Goal: Task Accomplishment & Management: Complete application form

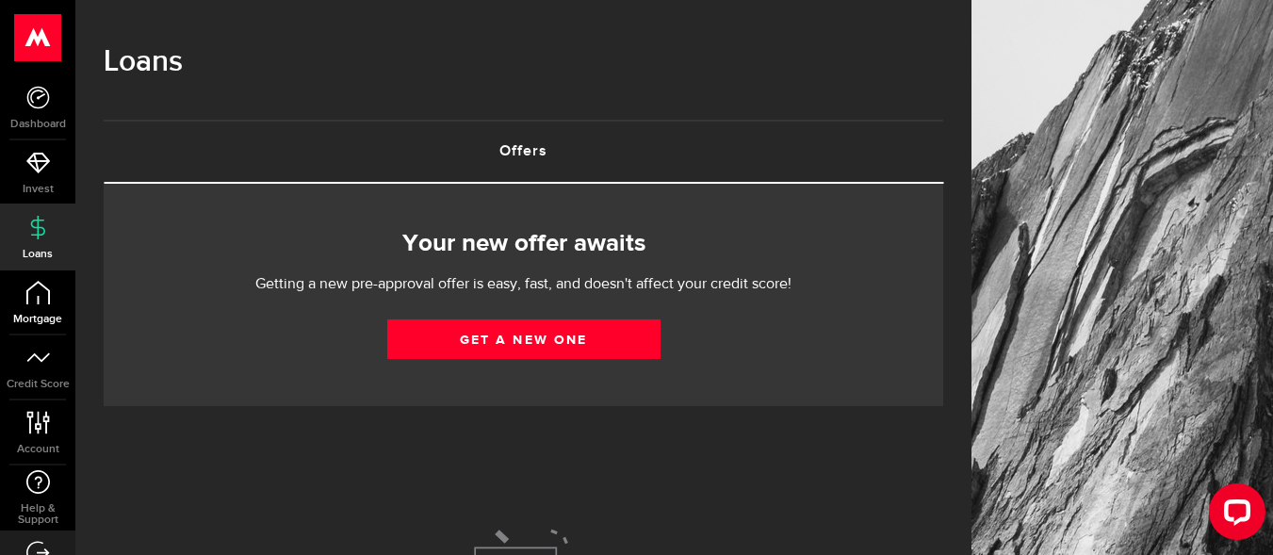
click at [33, 318] on span "Mortgage" at bounding box center [37, 319] width 75 height 11
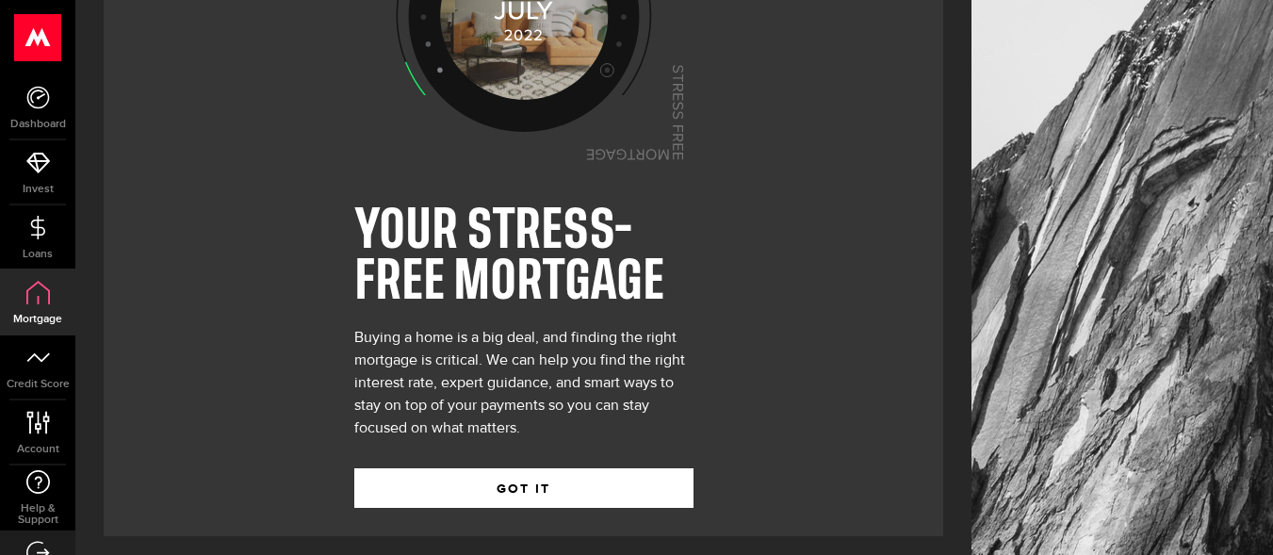
scroll to position [172, 0]
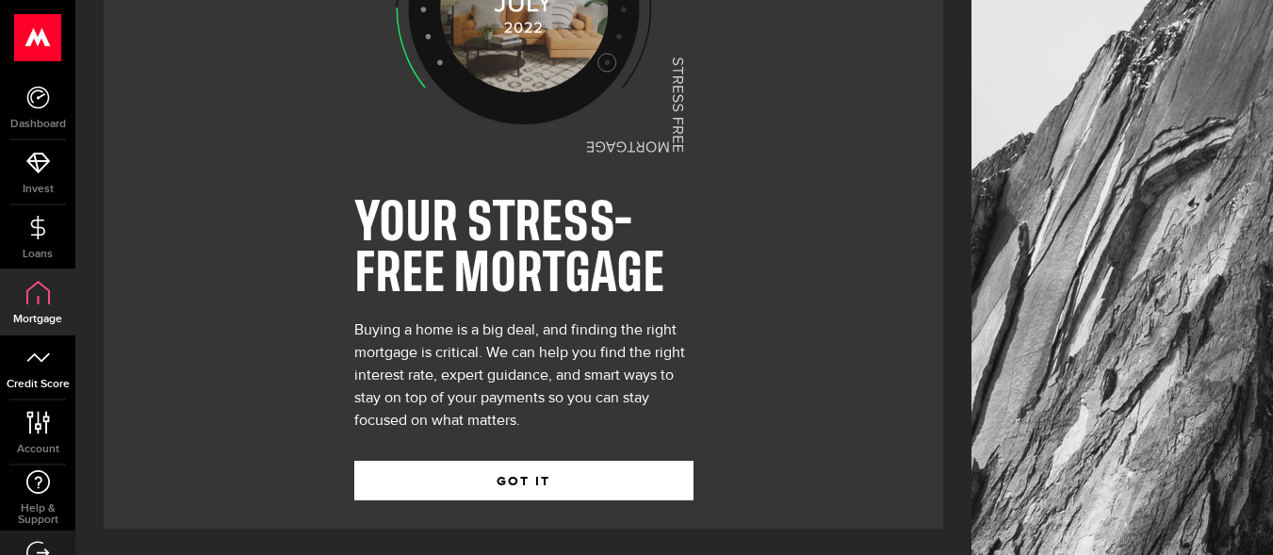
click at [48, 381] on span "Credit Score" at bounding box center [37, 384] width 75 height 11
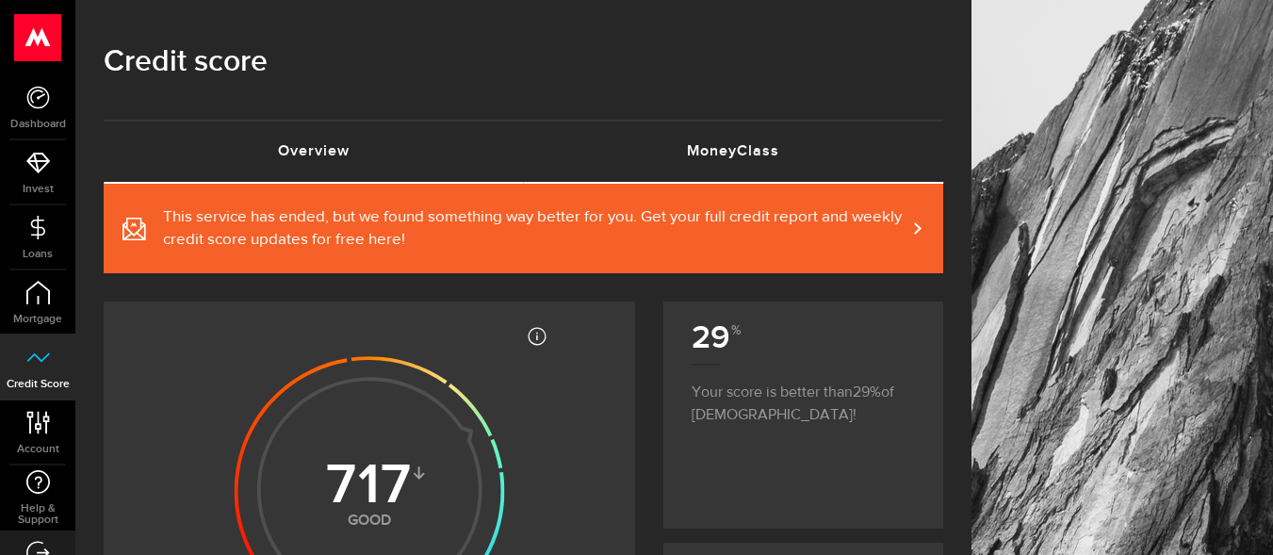
click at [709, 161] on link "MoneyClass (requires attention)" at bounding box center [734, 152] width 420 height 60
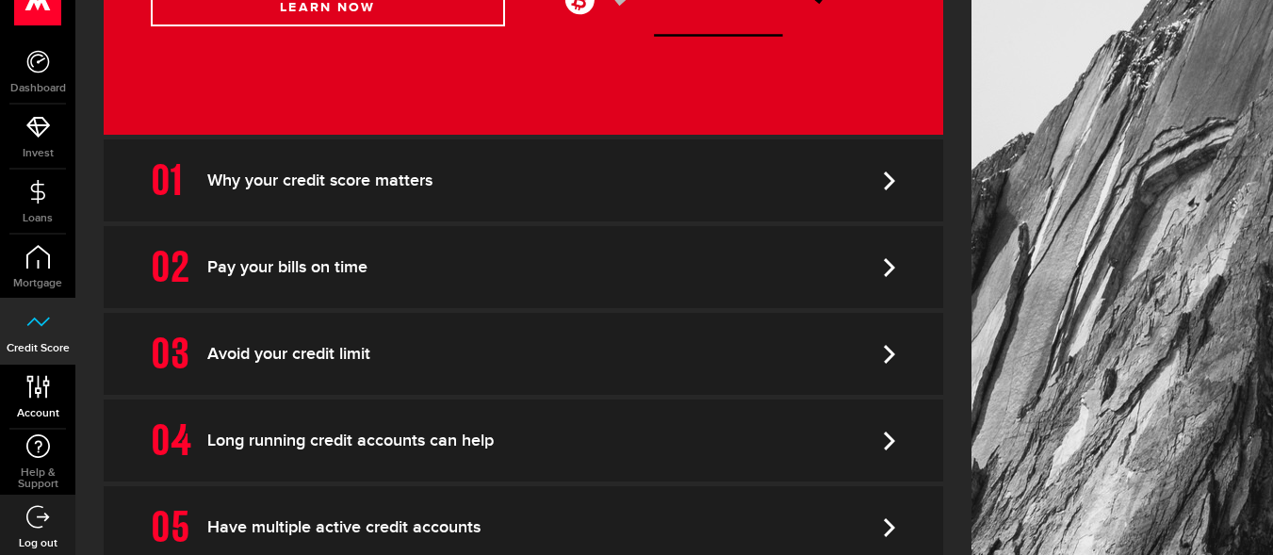
scroll to position [41, 0]
click at [45, 386] on use at bounding box center [37, 381] width 23 height 23
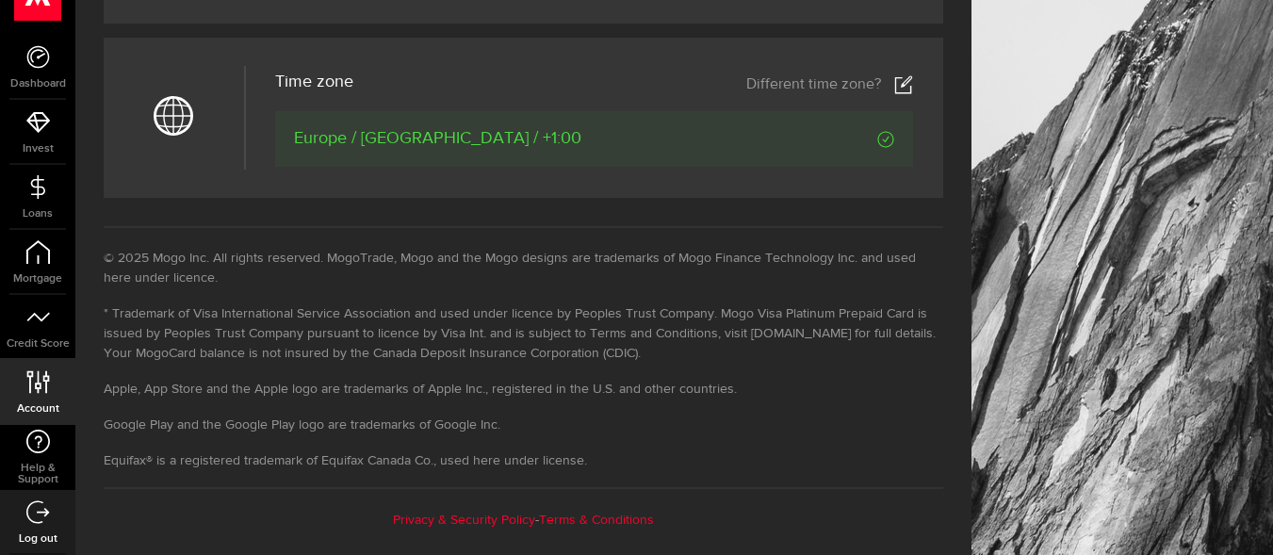
scroll to position [1022, 0]
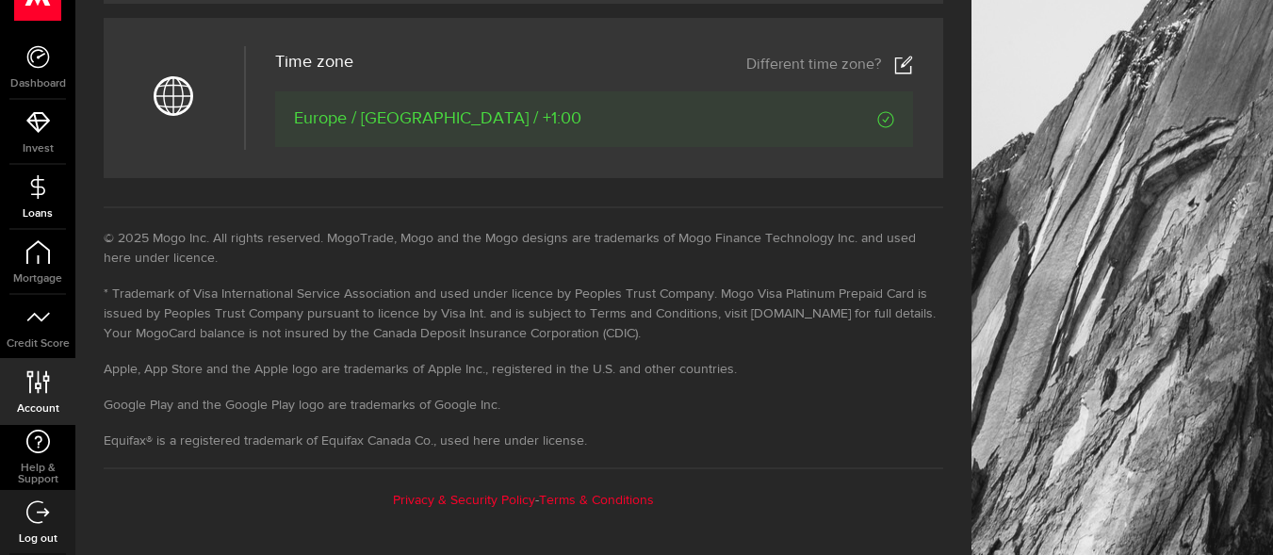
click at [38, 199] on link "Loans" at bounding box center [37, 197] width 75 height 64
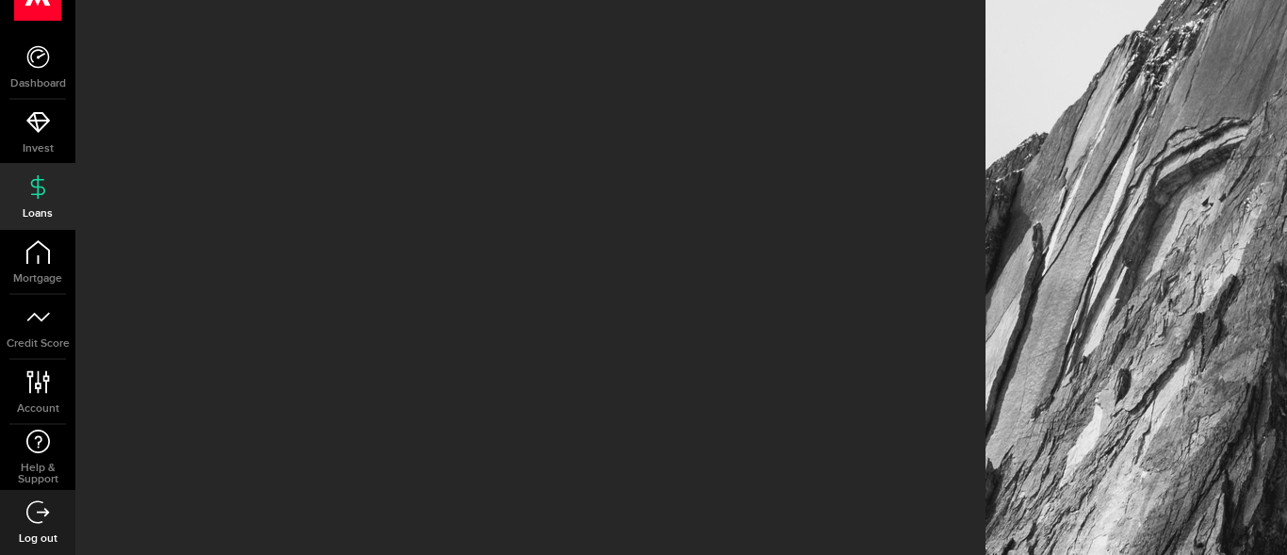
click at [44, 65] on use at bounding box center [37, 56] width 23 height 23
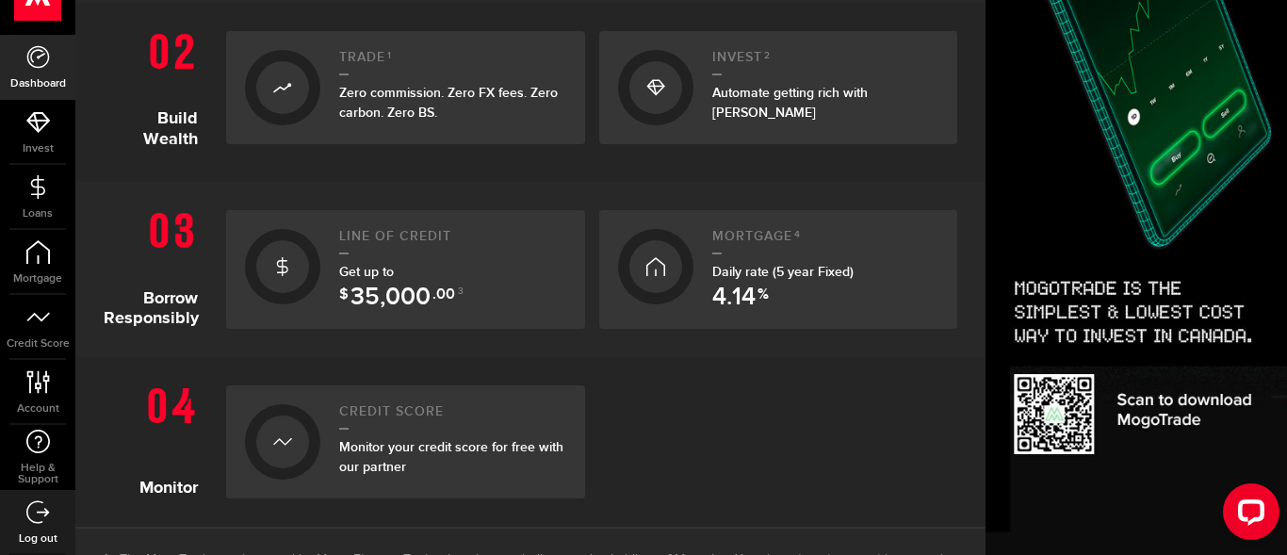
scroll to position [509, 0]
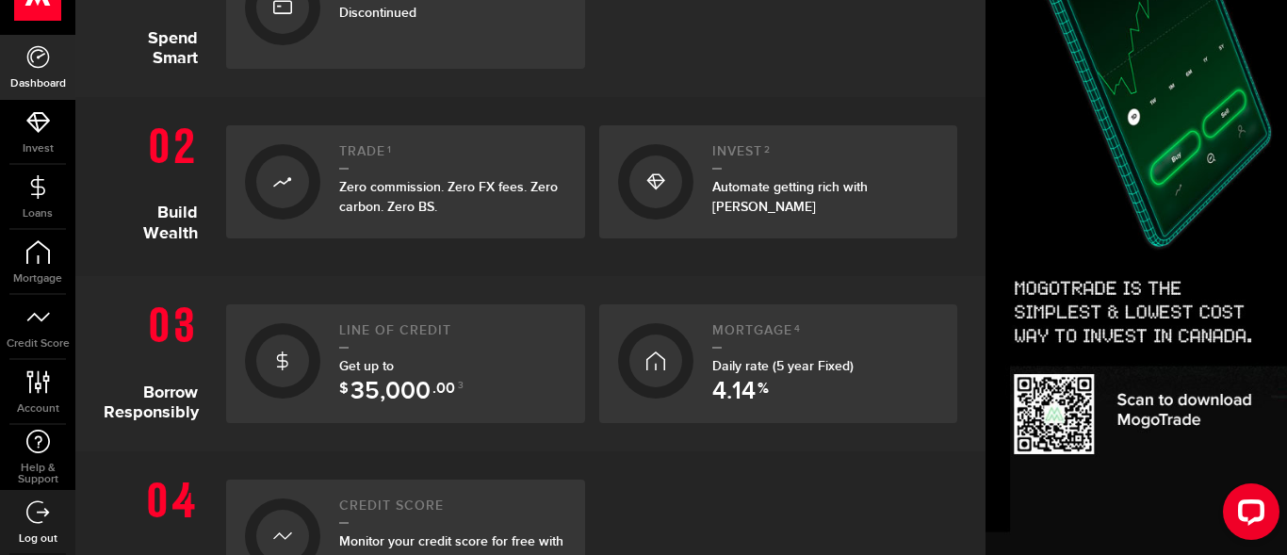
click at [325, 378] on link "Line of credit Get up to $ 35,000 .00 3" at bounding box center [405, 363] width 359 height 119
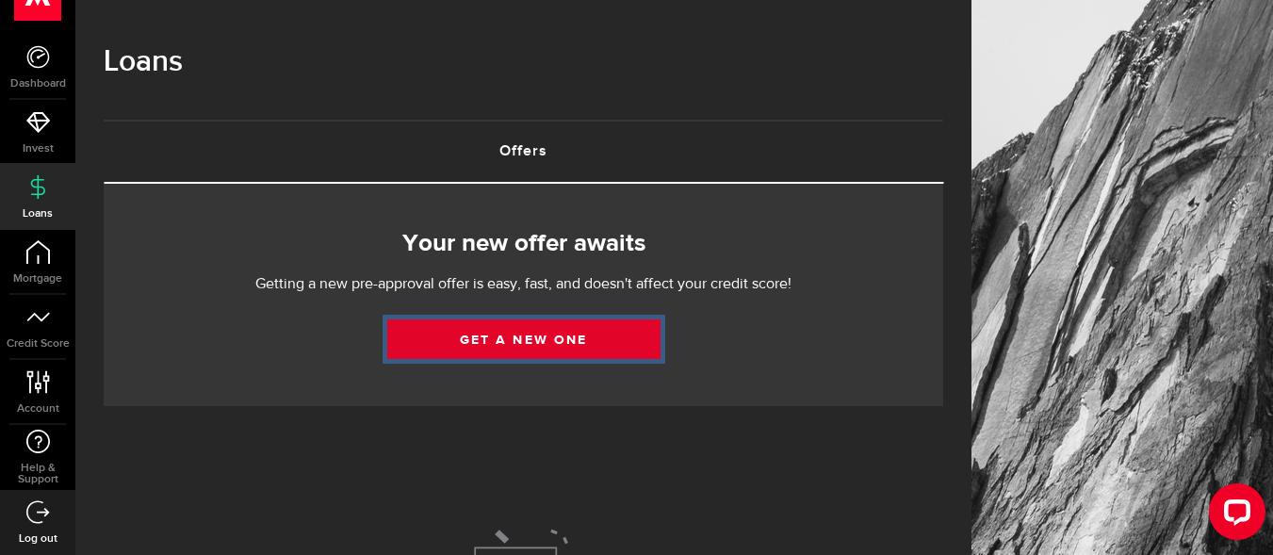
click at [505, 340] on link "Get a new one" at bounding box center [523, 339] width 273 height 40
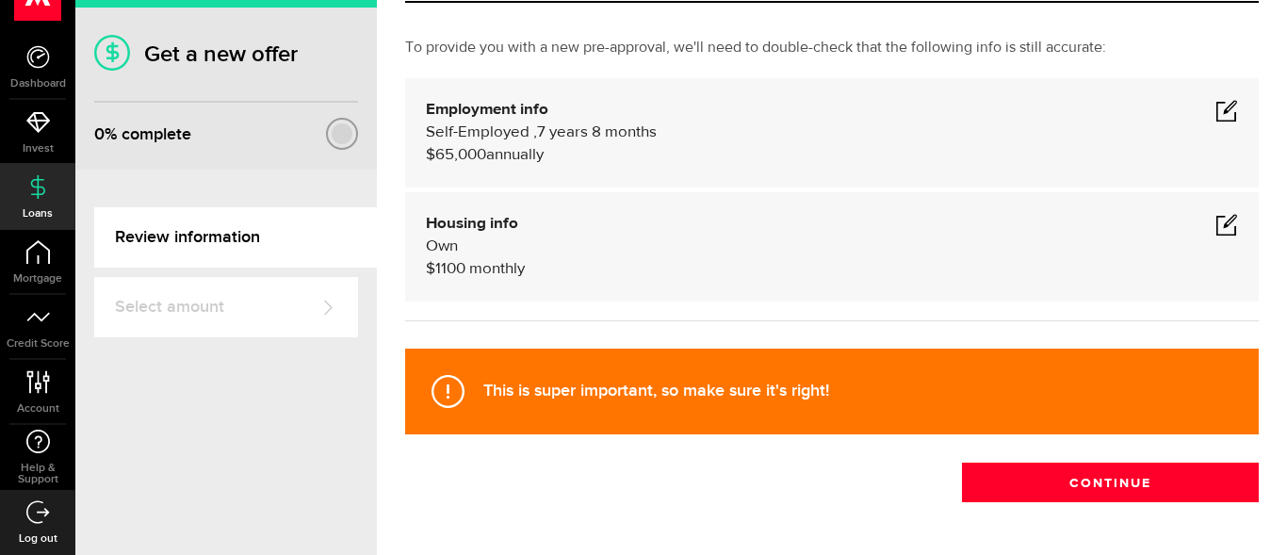
scroll to position [168, 0]
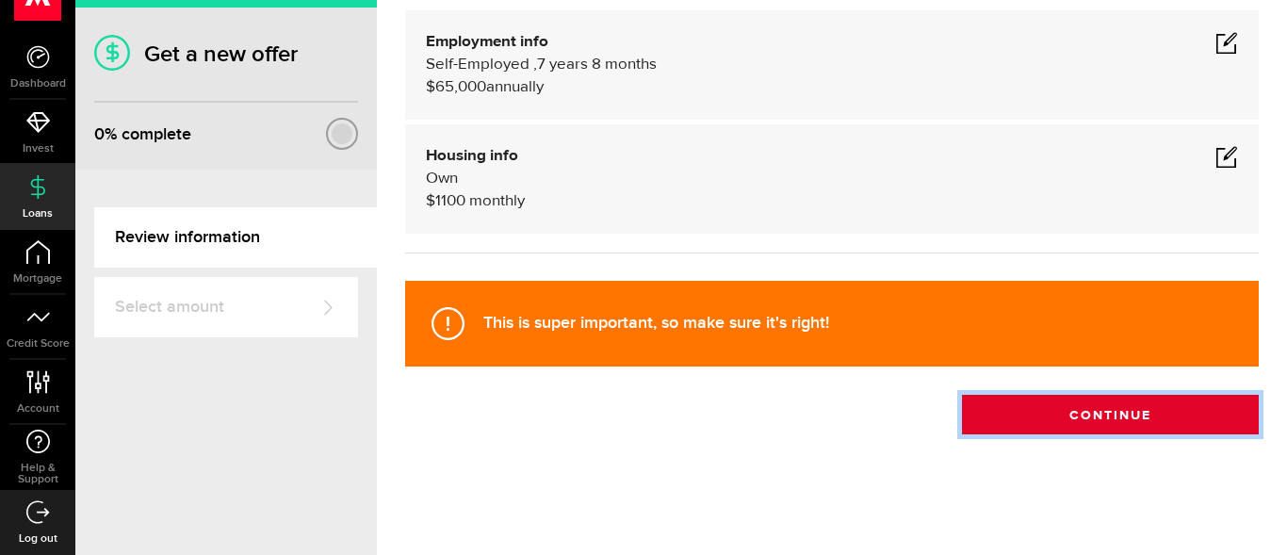
click at [1066, 401] on button "Continue" at bounding box center [1110, 415] width 297 height 40
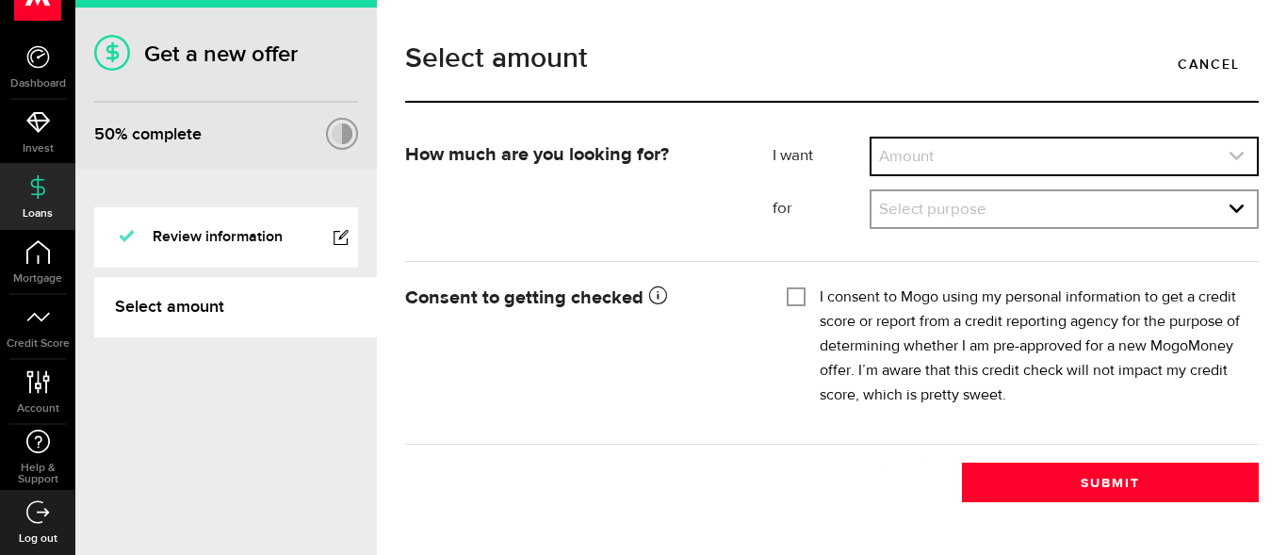
click at [985, 154] on link "expand select" at bounding box center [1064, 157] width 385 height 36
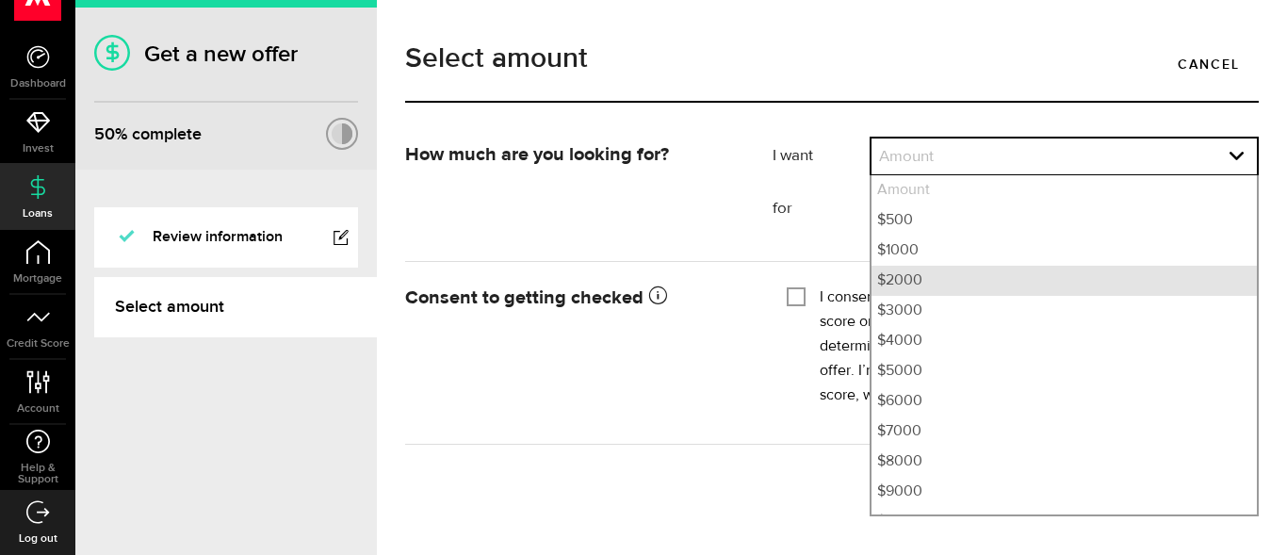
click at [925, 271] on li "$2000" at bounding box center [1064, 281] width 385 height 30
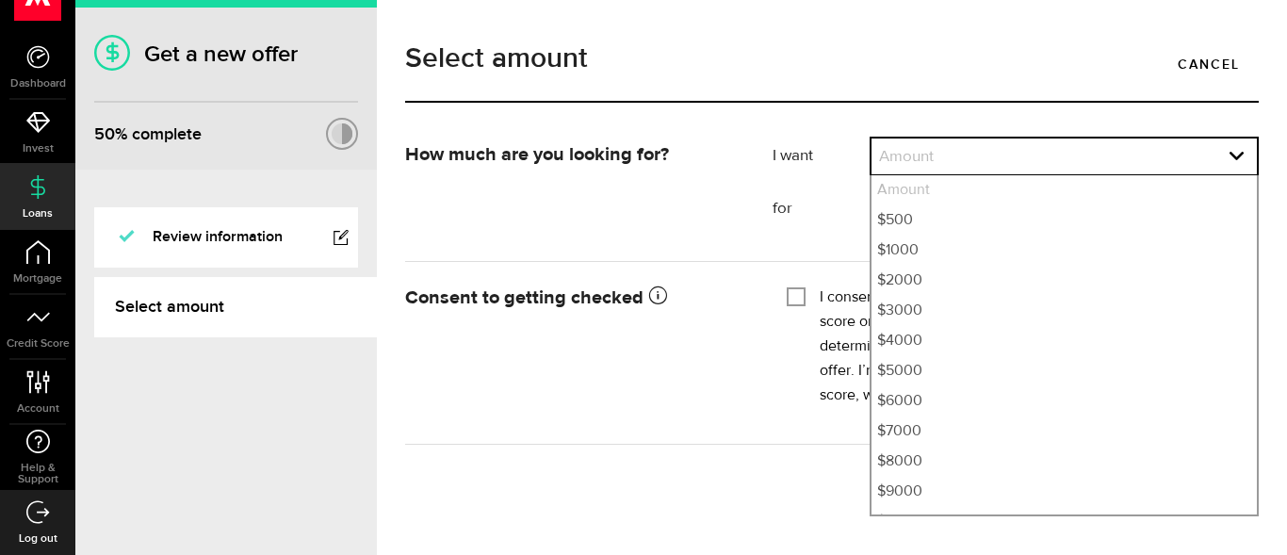
select select "2000"
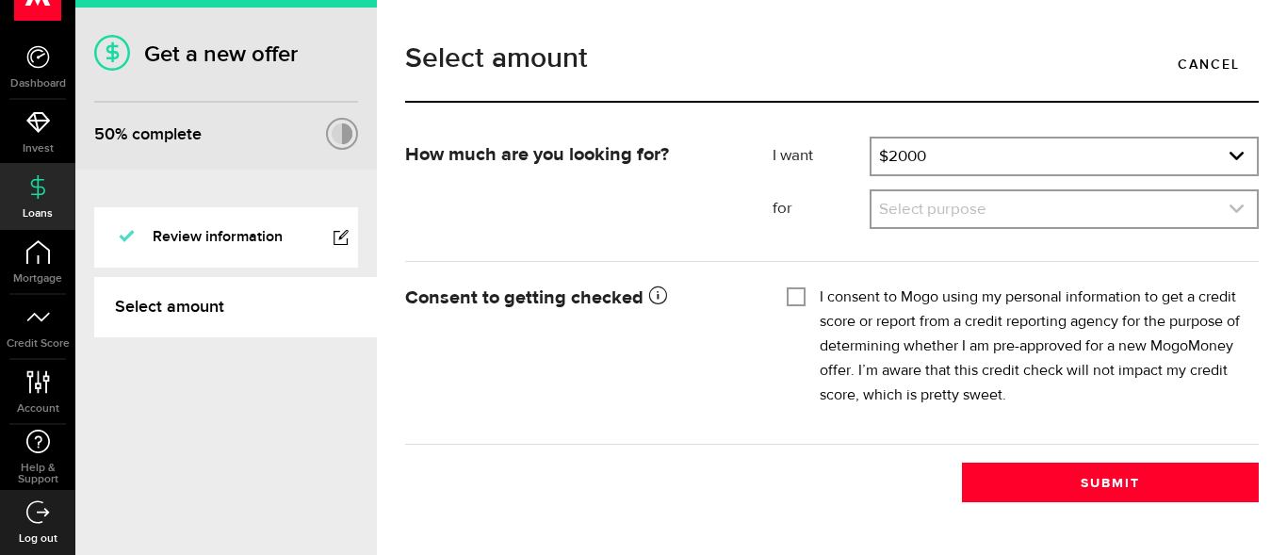
click at [958, 224] on link "expand select" at bounding box center [1064, 209] width 385 height 36
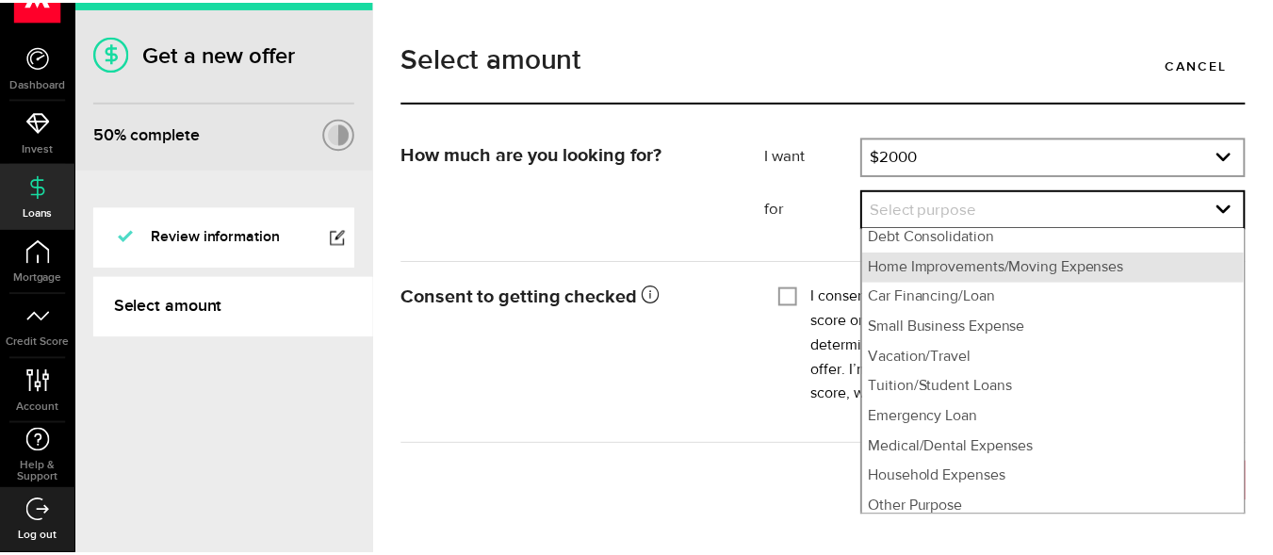
scroll to position [75, 0]
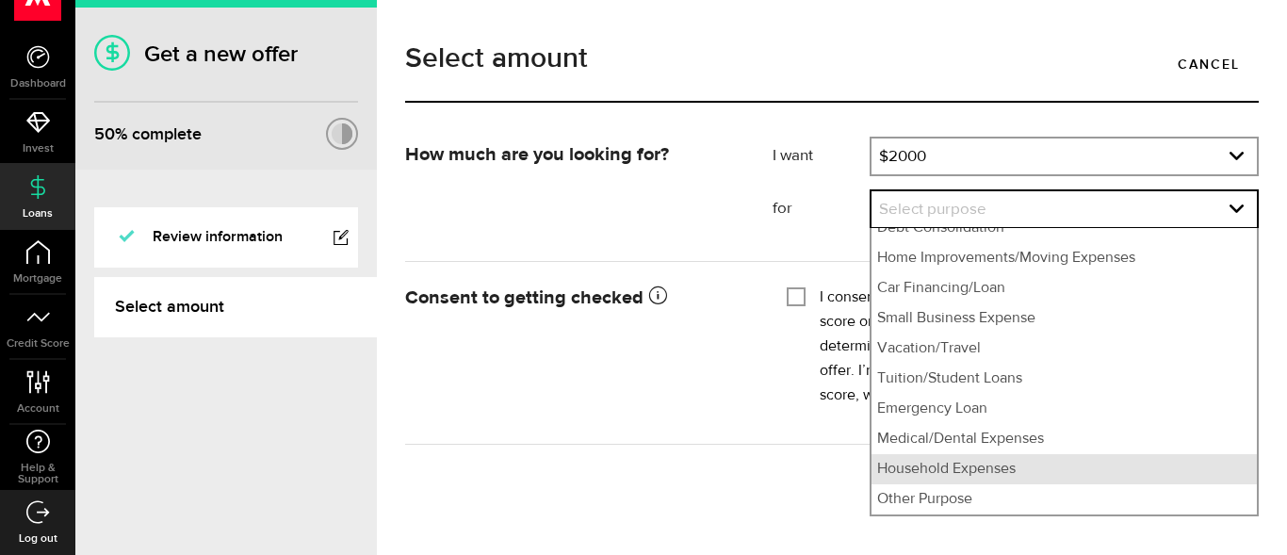
click at [930, 481] on li "Household Expenses" at bounding box center [1064, 469] width 385 height 30
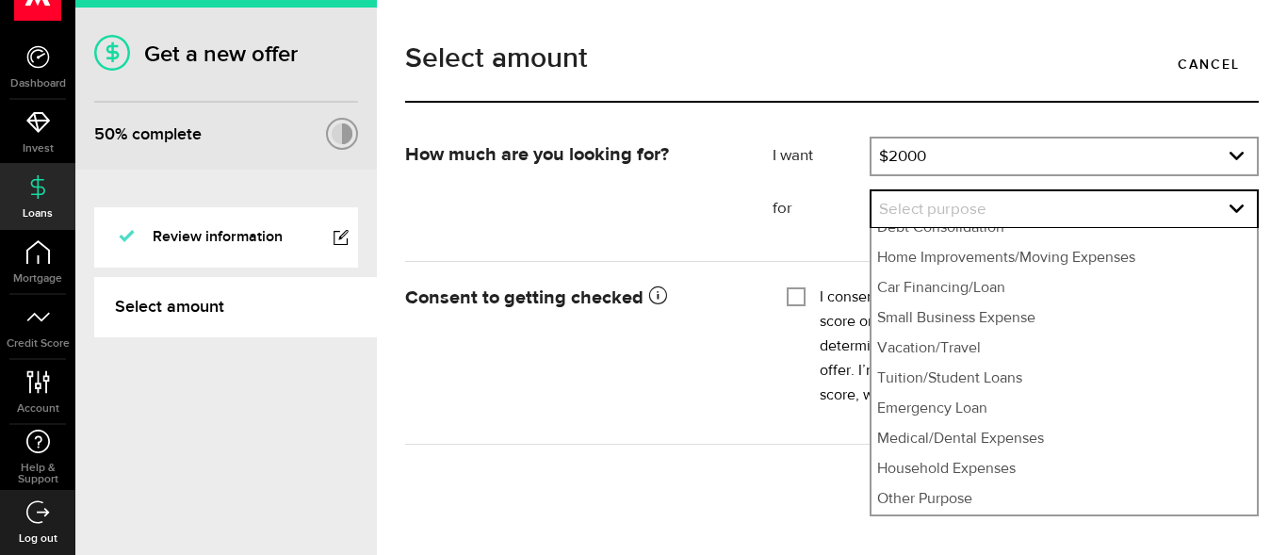
select select "Household Expenses"
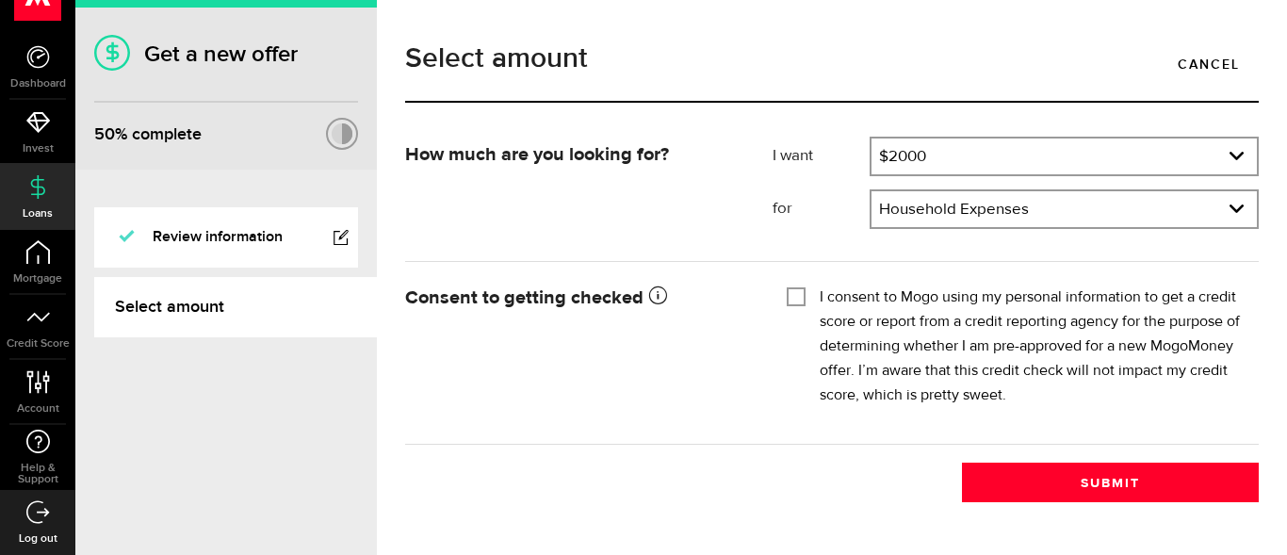
click at [818, 314] on div "I consent to Mogo using my personal information to get a credit score or report…" at bounding box center [1016, 347] width 458 height 123
click at [801, 294] on input "I consent to Mogo using my personal information to get a credit score or report…" at bounding box center [796, 295] width 19 height 19
checkbox input "true"
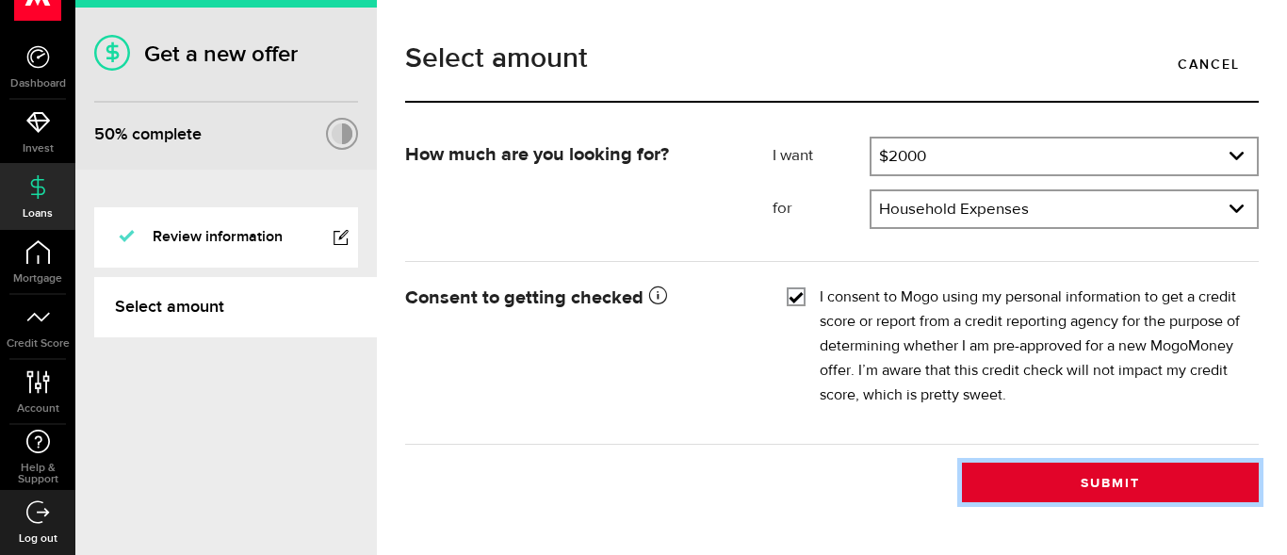
click at [1097, 470] on button "Submit" at bounding box center [1110, 483] width 297 height 40
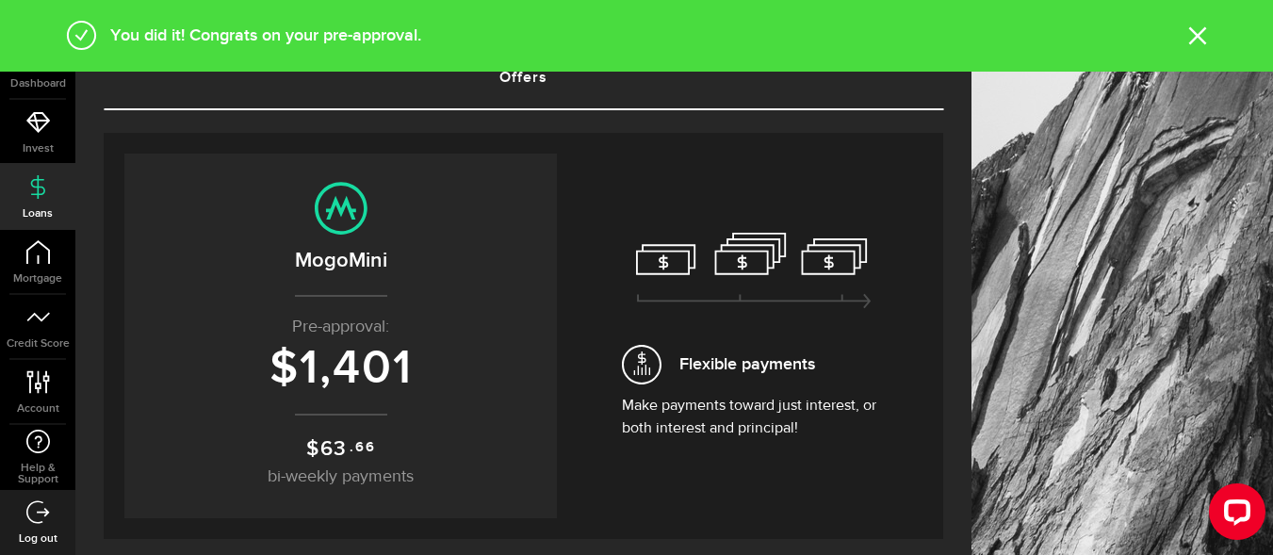
scroll to position [188, 0]
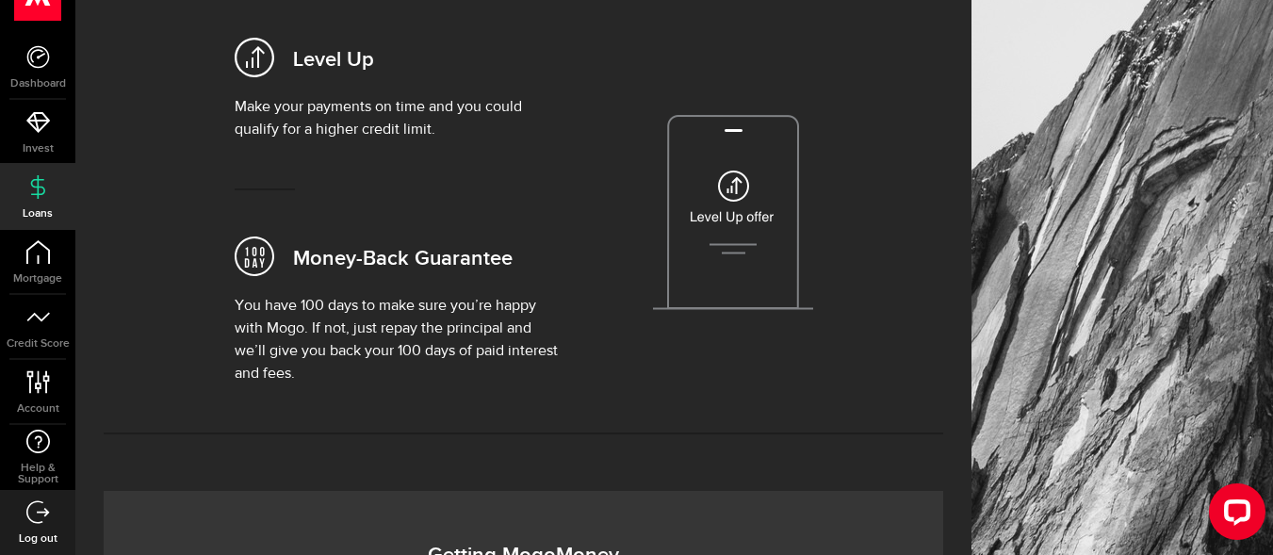
scroll to position [565, 0]
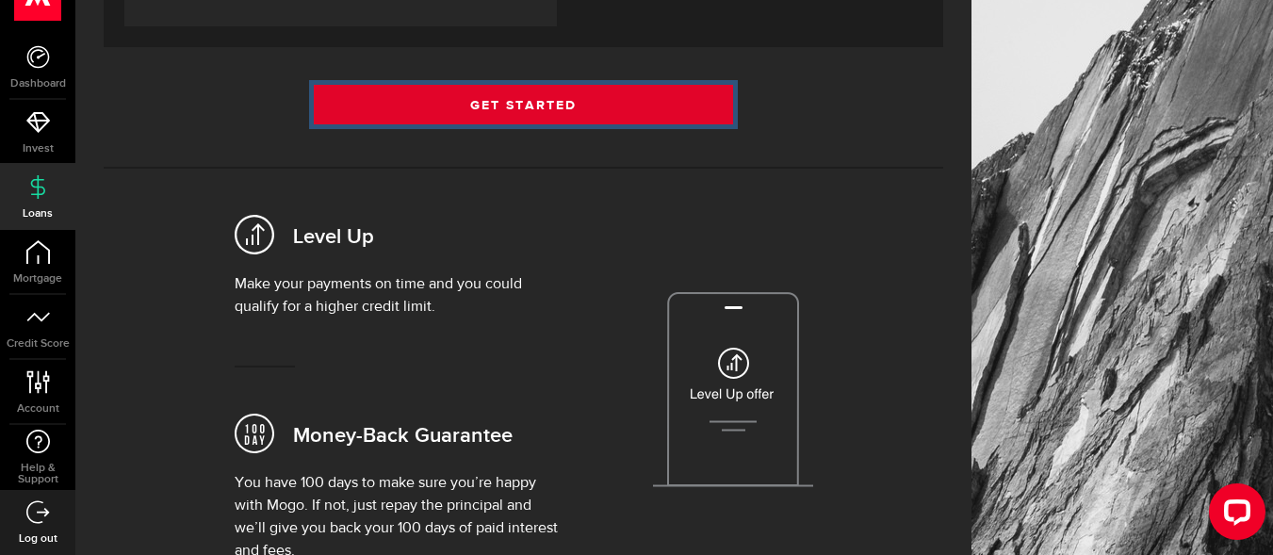
click at [482, 89] on link "Get Started" at bounding box center [524, 105] width 420 height 40
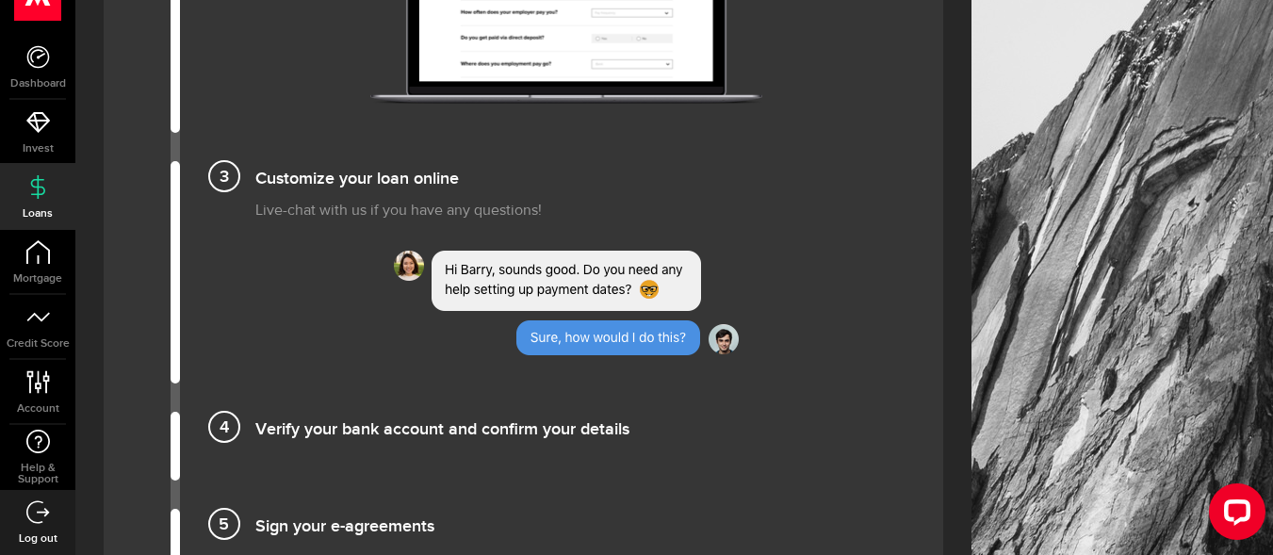
scroll to position [1696, 0]
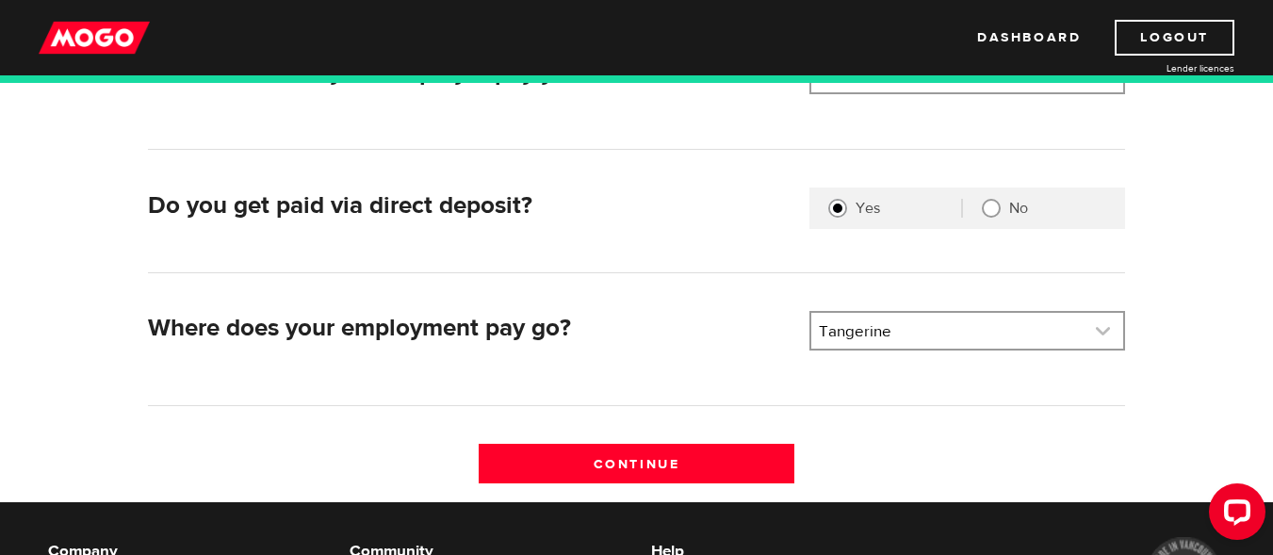
scroll to position [13691, 0]
click at [1102, 340] on link at bounding box center [967, 331] width 312 height 36
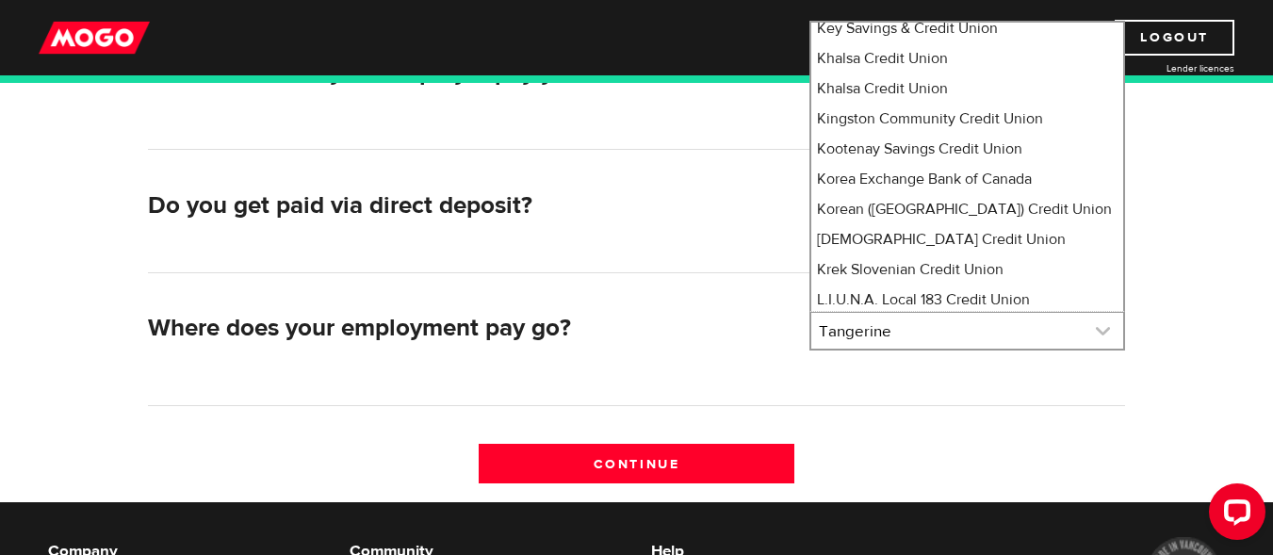
scroll to position [8148, 0]
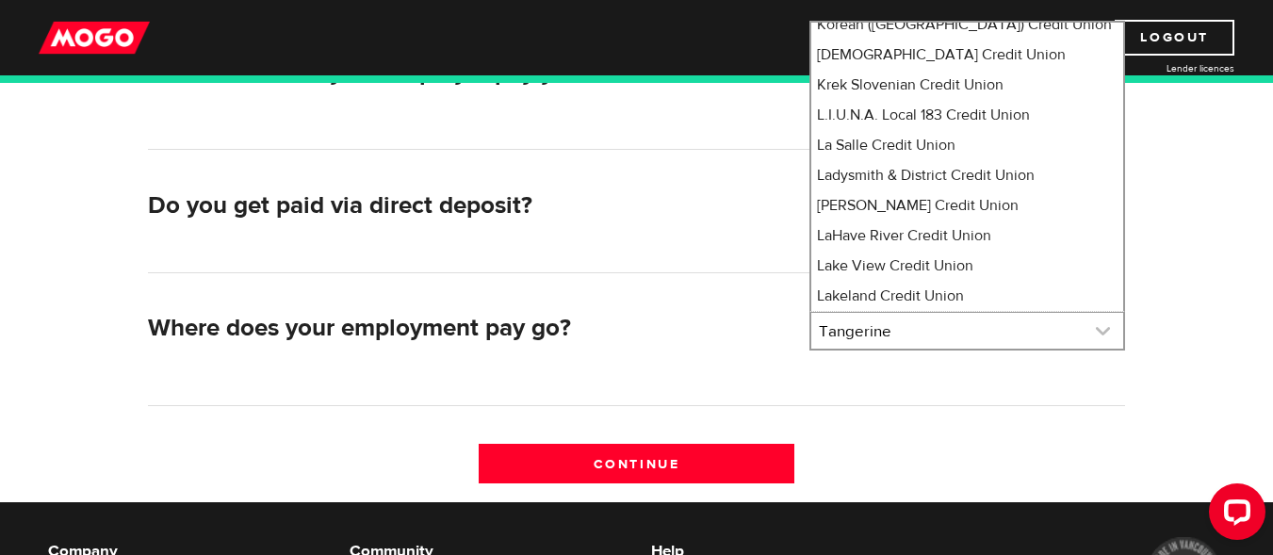
click at [897, 327] on link at bounding box center [967, 331] width 312 height 36
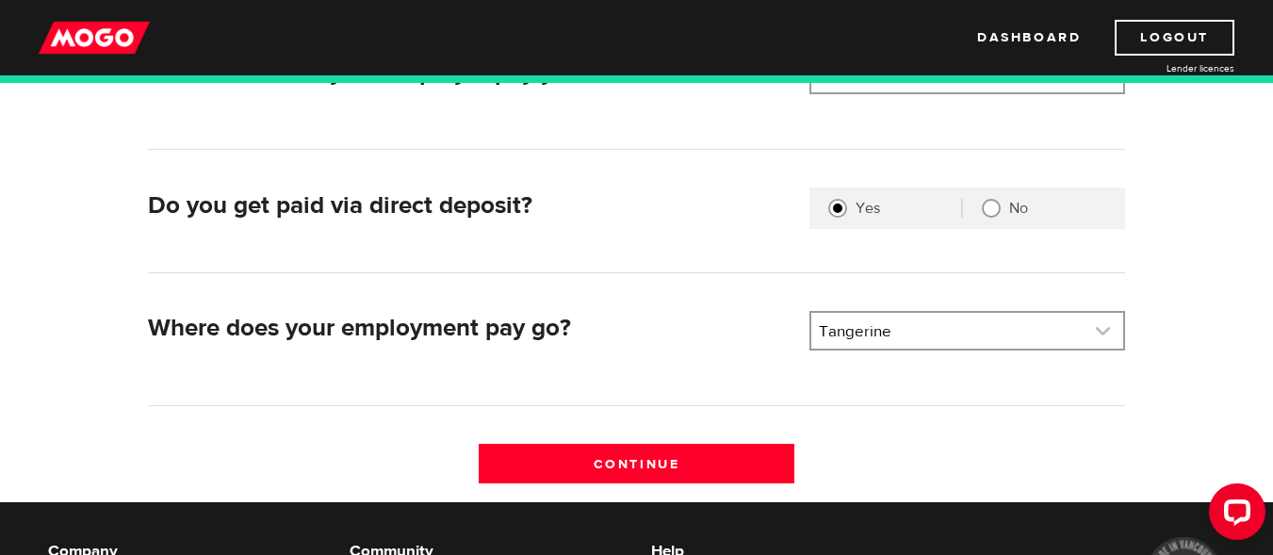
click at [895, 328] on link at bounding box center [967, 331] width 312 height 36
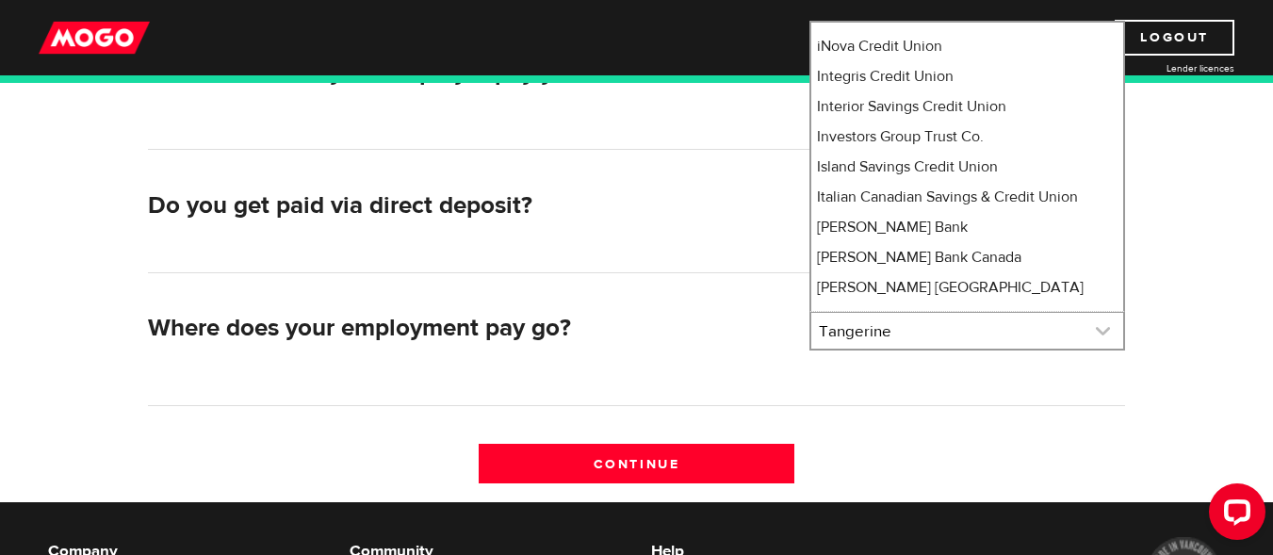
scroll to position [10222, 0]
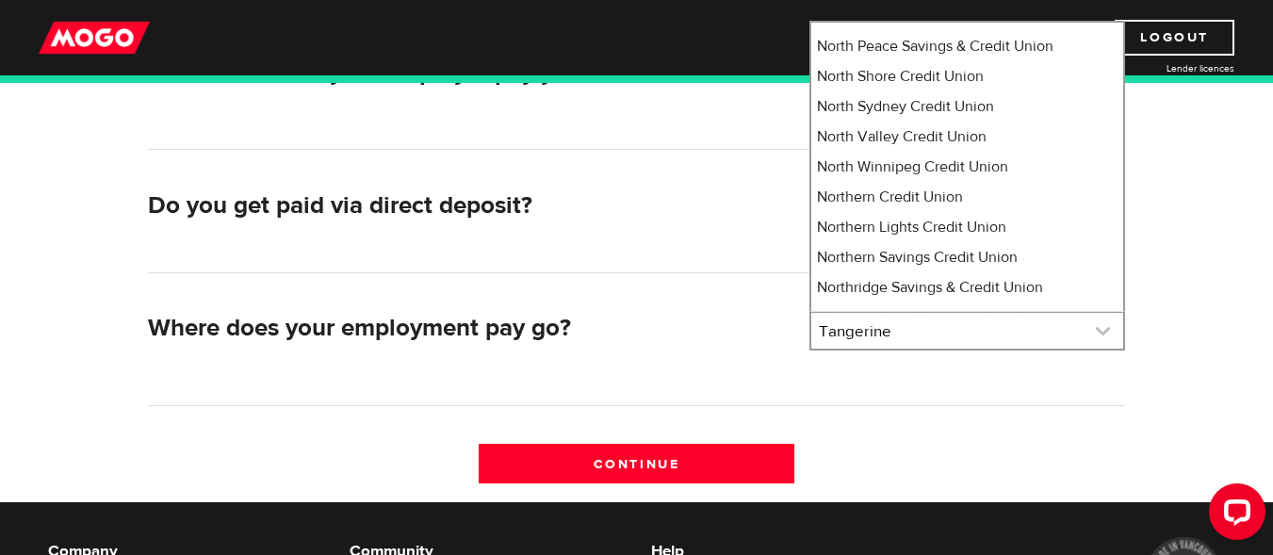
click at [892, 320] on link at bounding box center [967, 331] width 312 height 36
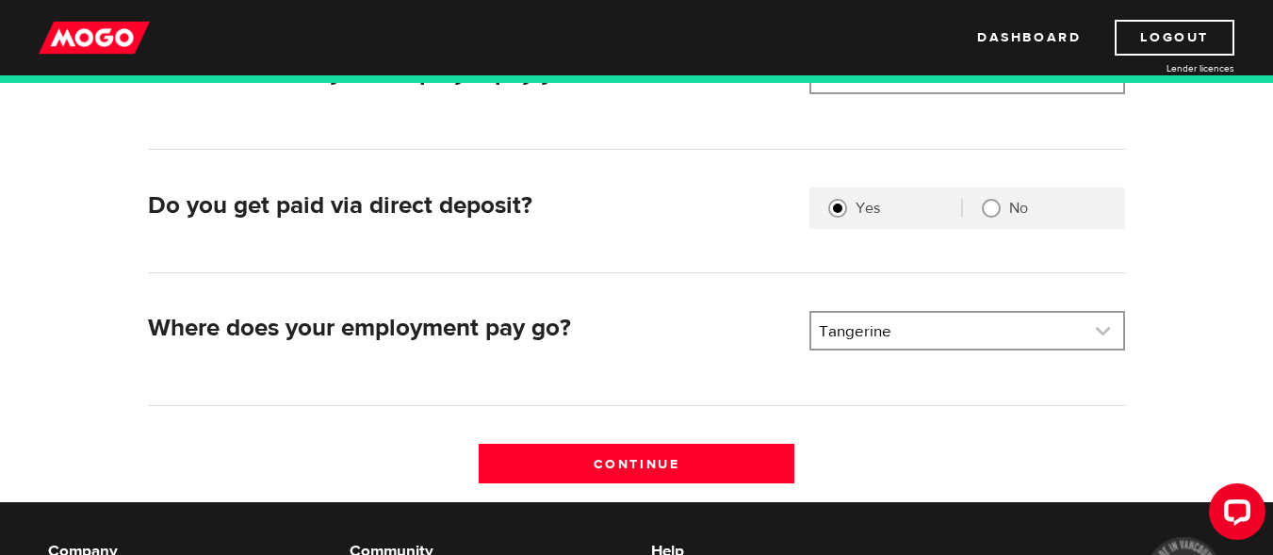
click at [892, 334] on link at bounding box center [967, 331] width 312 height 36
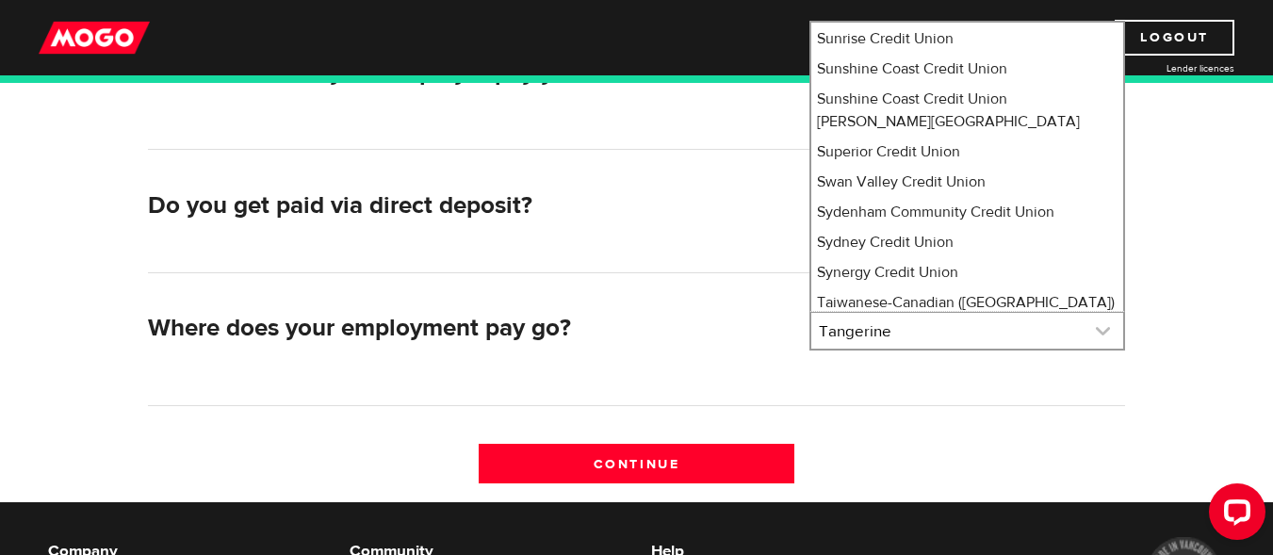
scroll to position [0, 0]
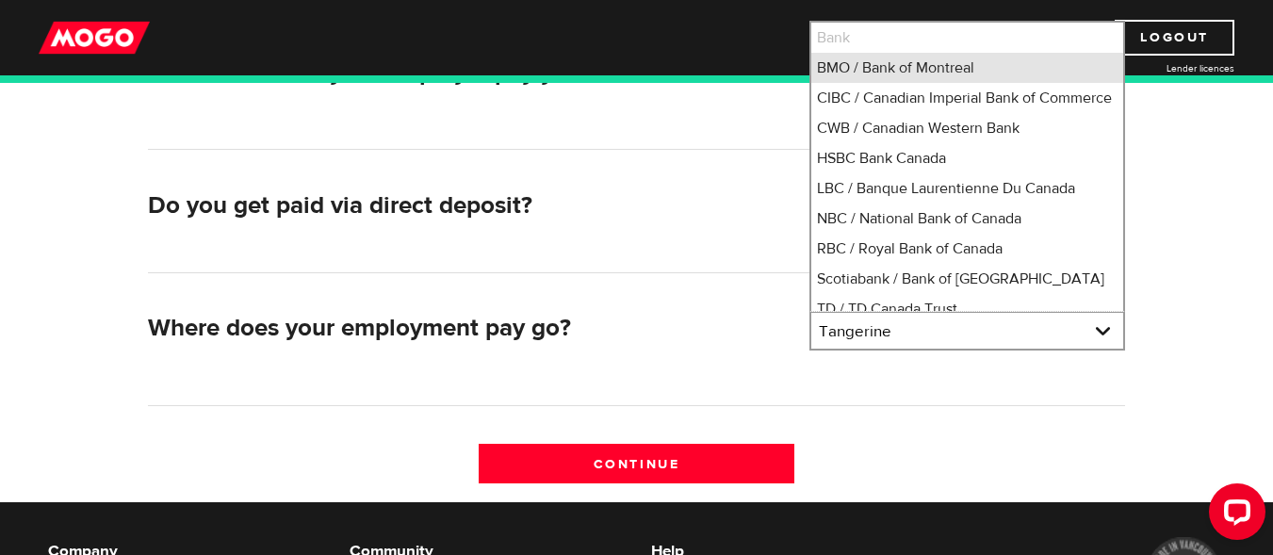
click at [902, 65] on li "BMO / Bank of Montreal" at bounding box center [967, 68] width 312 height 30
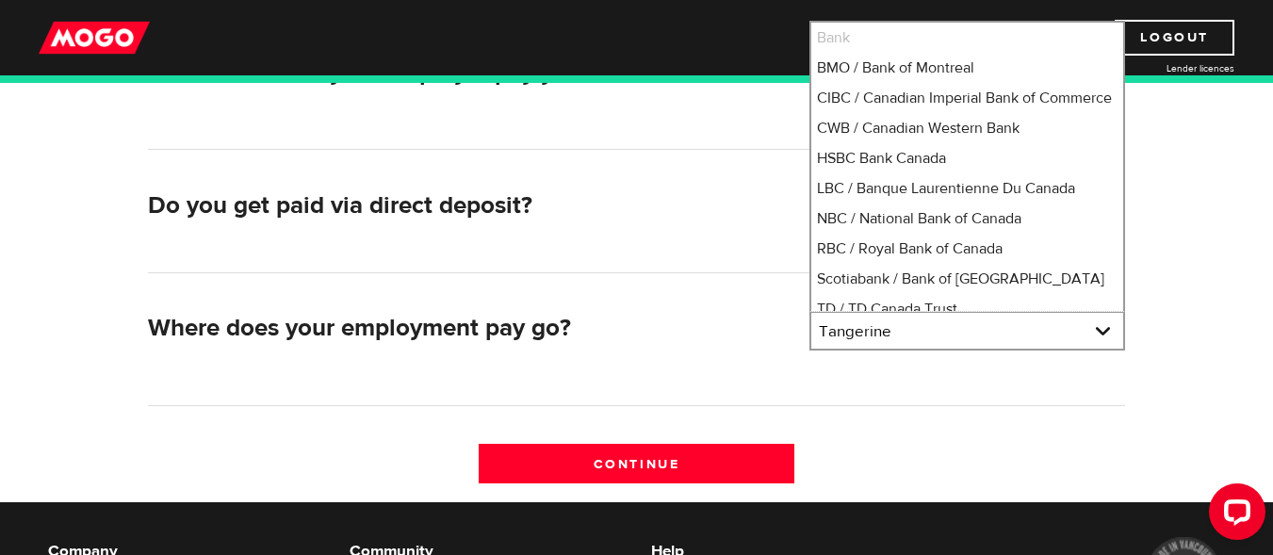
select select "1"
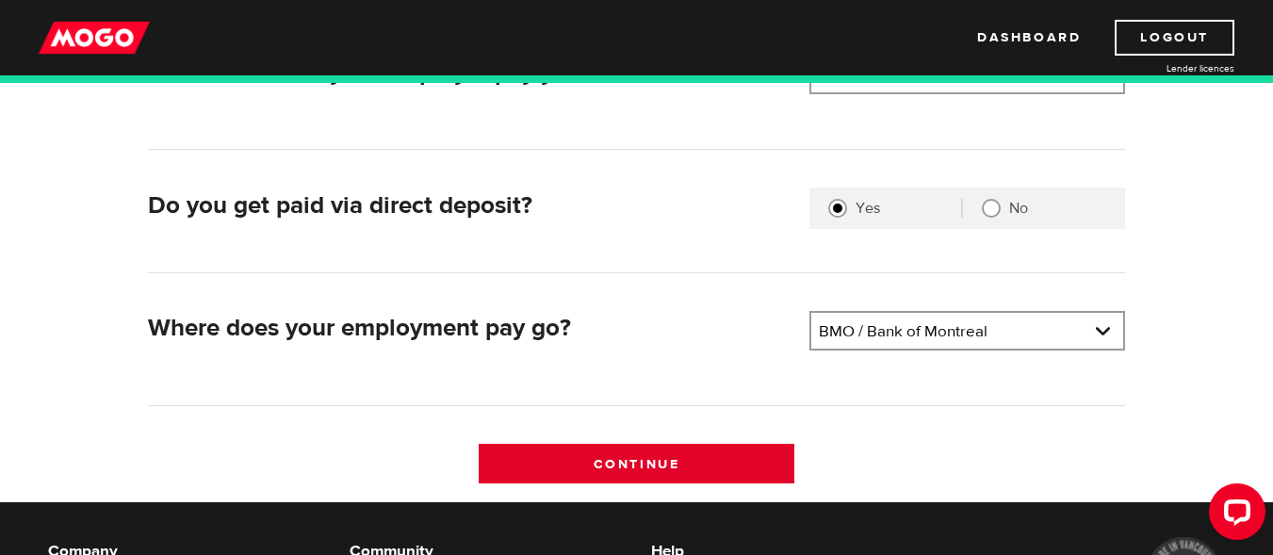
click at [578, 476] on input "Continue" at bounding box center [637, 464] width 316 height 40
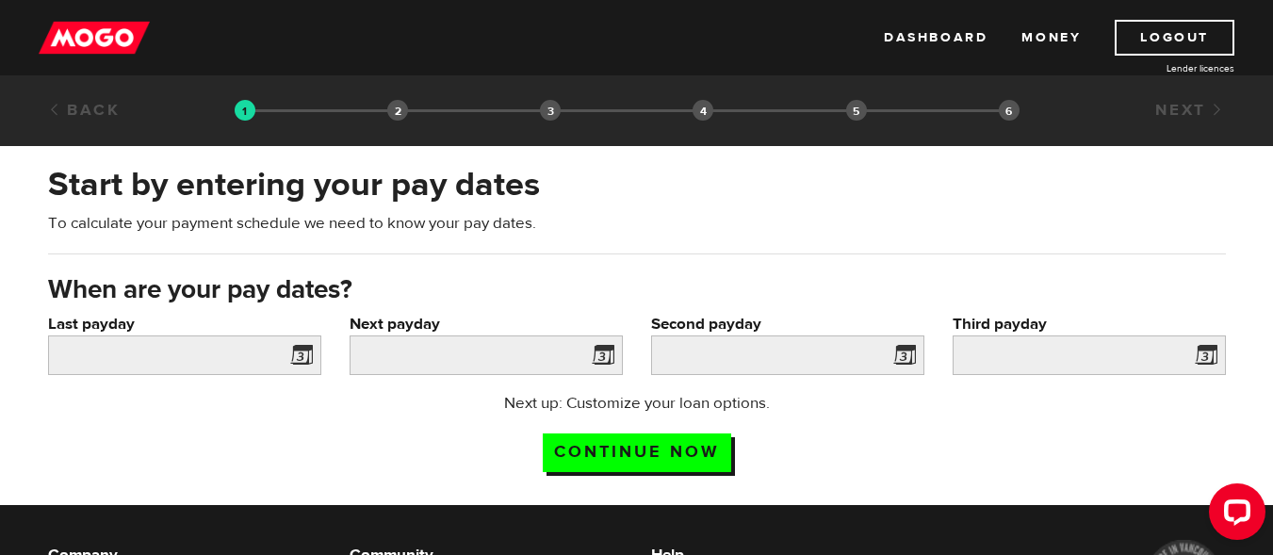
scroll to position [94, 0]
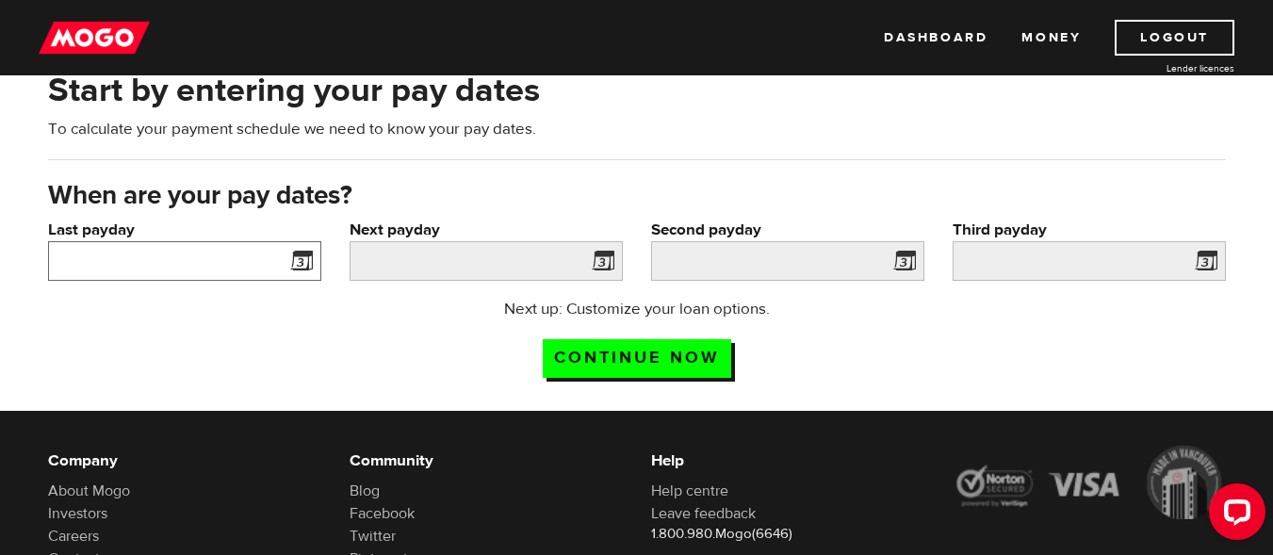
click at [228, 257] on input "Last payday" at bounding box center [184, 261] width 273 height 40
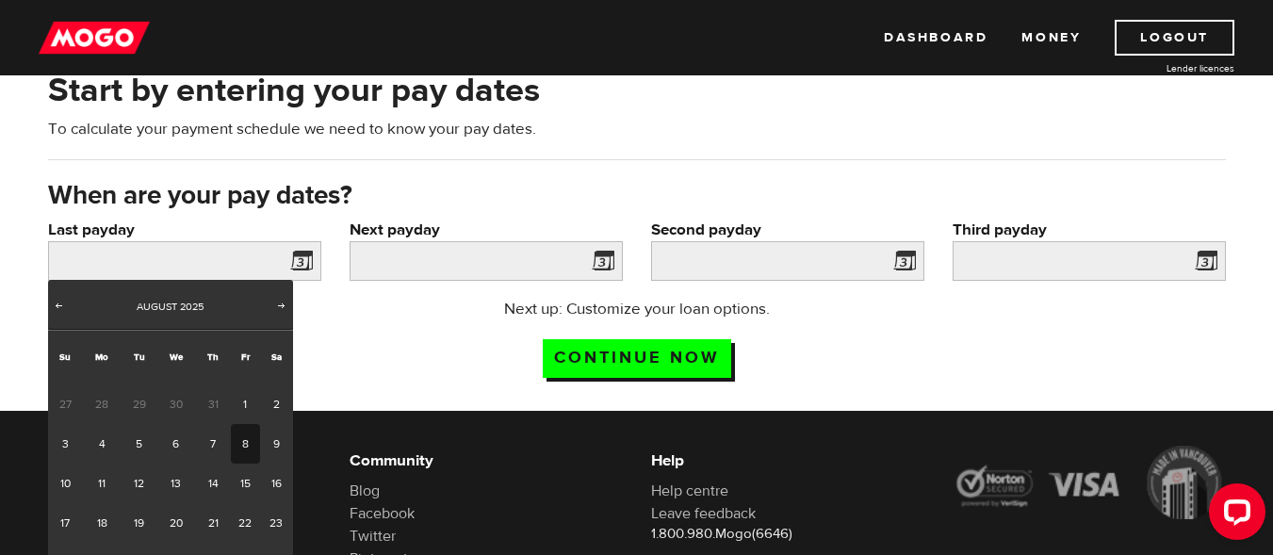
click at [248, 446] on link "8" at bounding box center [245, 444] width 29 height 40
type input "2025/08/08"
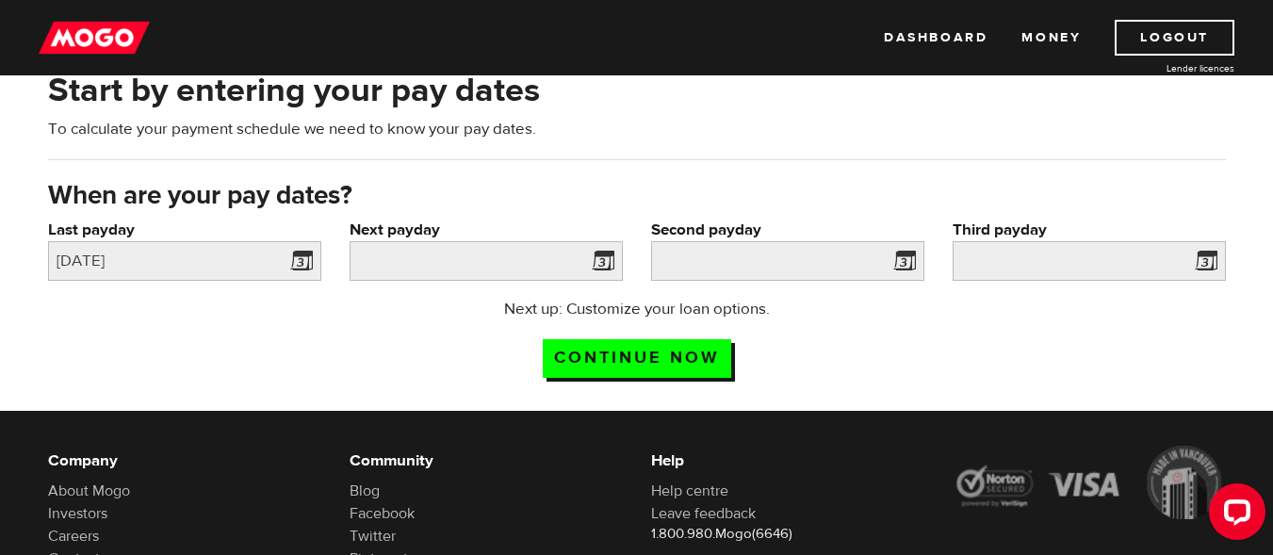
click at [605, 271] on span at bounding box center [599, 264] width 28 height 30
click at [606, 257] on span at bounding box center [599, 264] width 28 height 30
click at [419, 260] on input "Next payday" at bounding box center [486, 261] width 273 height 40
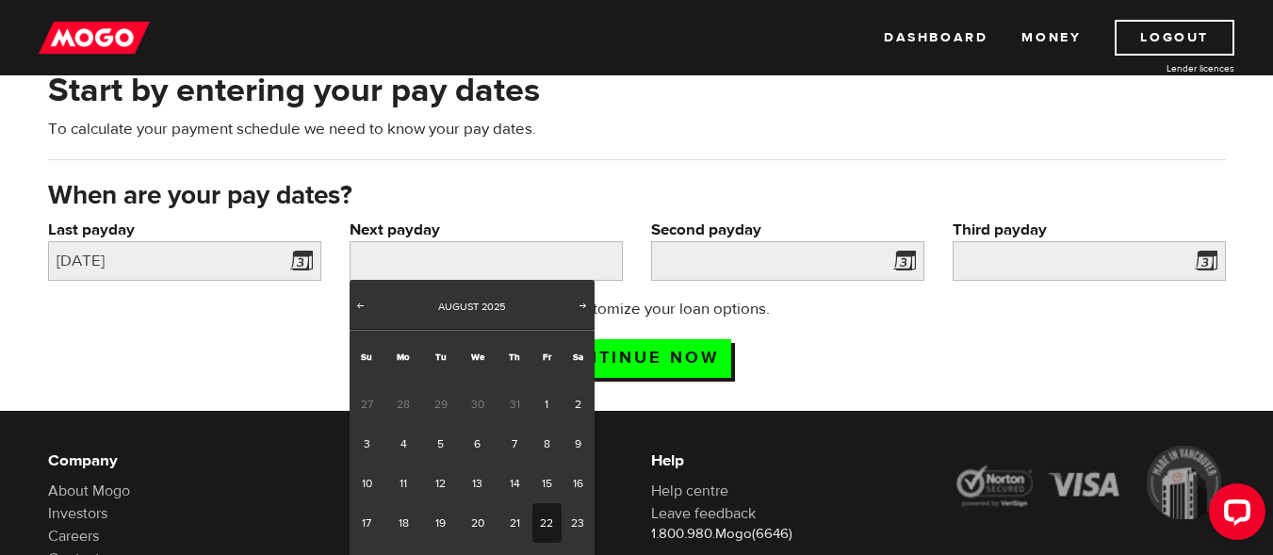
click at [549, 508] on link "22" at bounding box center [546, 523] width 29 height 40
type input "2025/08/22"
type input "2025/9/5"
type input "2025/9/19"
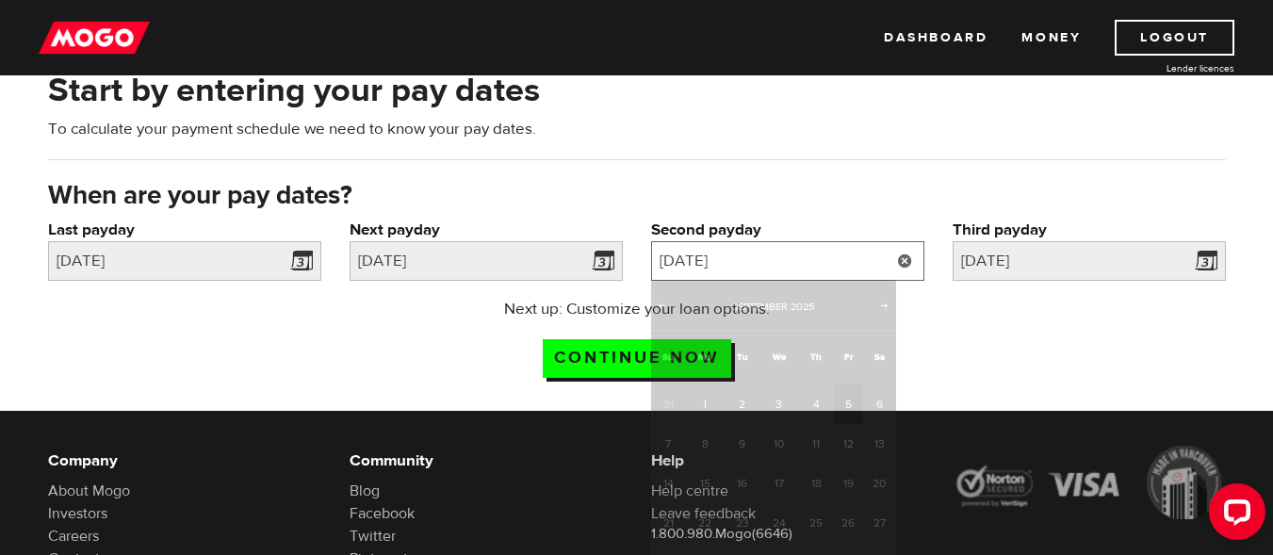
click at [852, 258] on input "2025/9/5" at bounding box center [787, 261] width 273 height 40
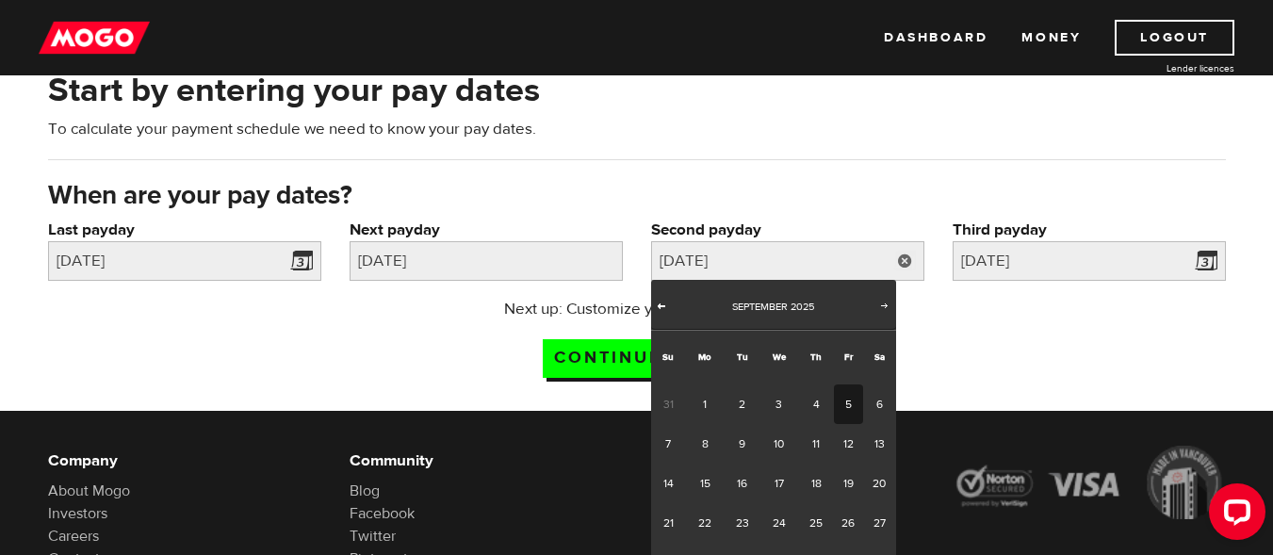
click at [666, 300] on span "Prev" at bounding box center [661, 305] width 15 height 15
click at [887, 302] on span "Next" at bounding box center [884, 305] width 15 height 15
click at [850, 437] on link "12" at bounding box center [848, 444] width 29 height 40
type input "2025/09/12"
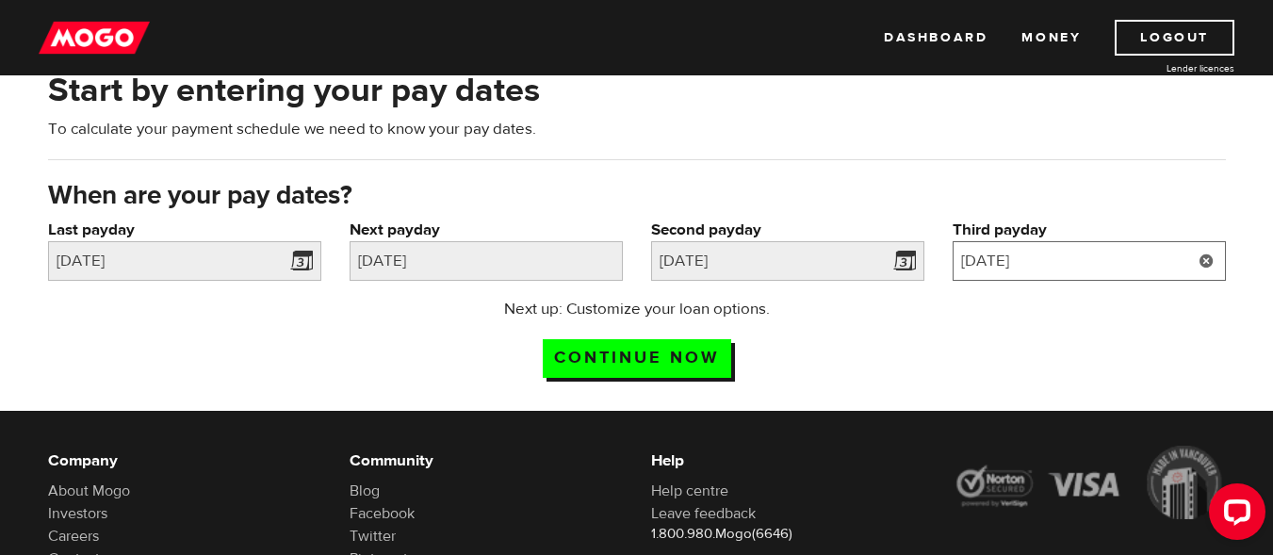
click at [1052, 270] on input "2025/9/19" at bounding box center [1089, 261] width 273 height 40
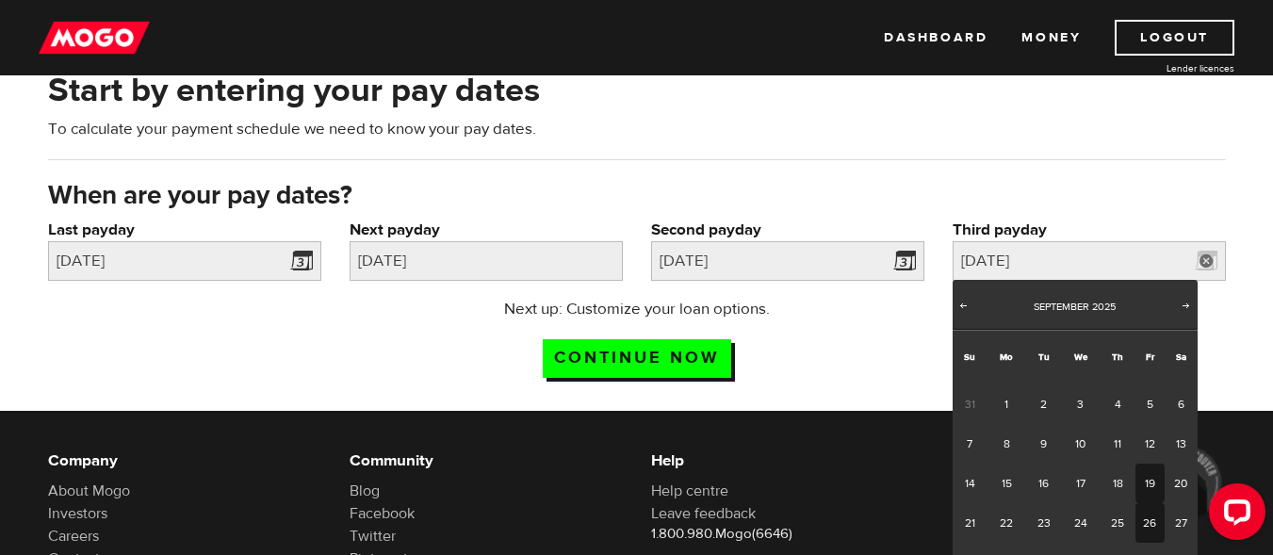
click at [1151, 517] on link "26" at bounding box center [1150, 523] width 29 height 40
type input "2025/09/26"
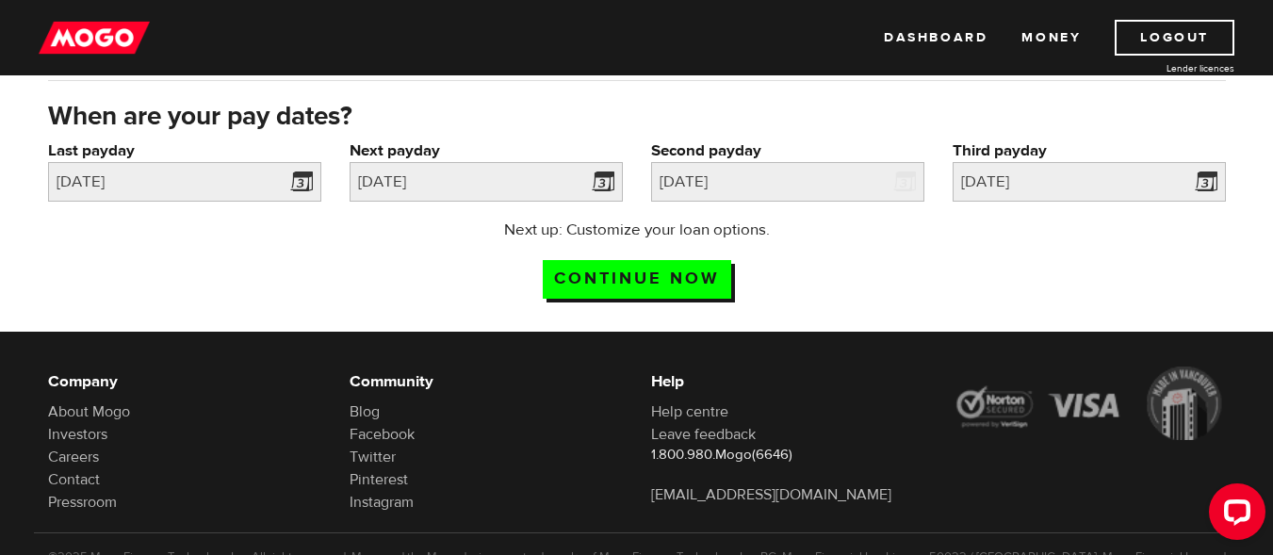
scroll to position [188, 0]
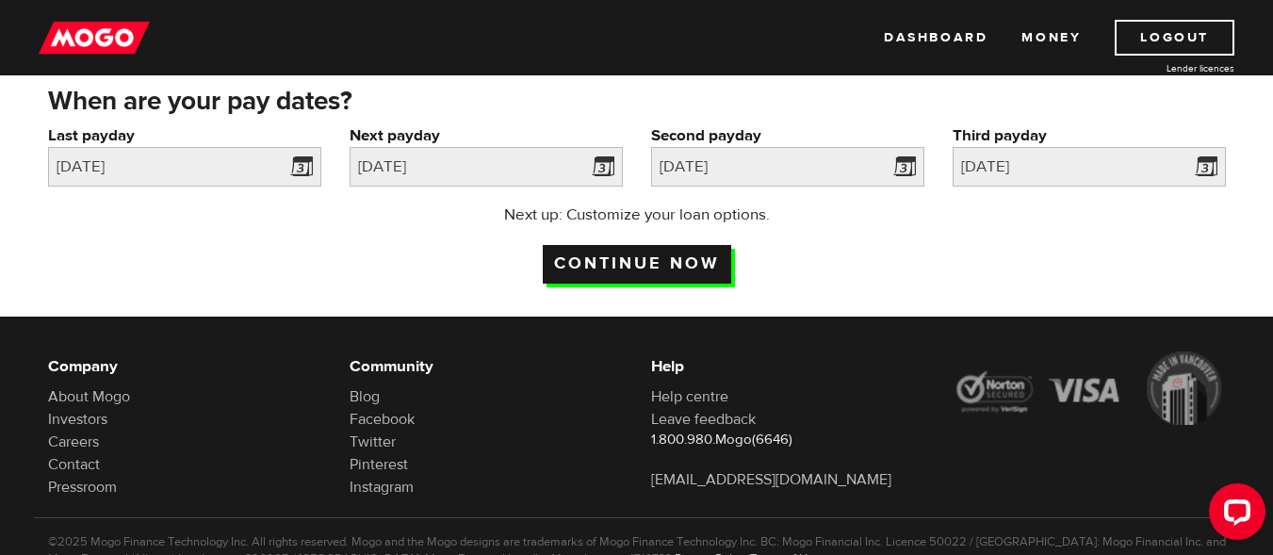
click at [626, 270] on input "Continue now" at bounding box center [637, 264] width 188 height 39
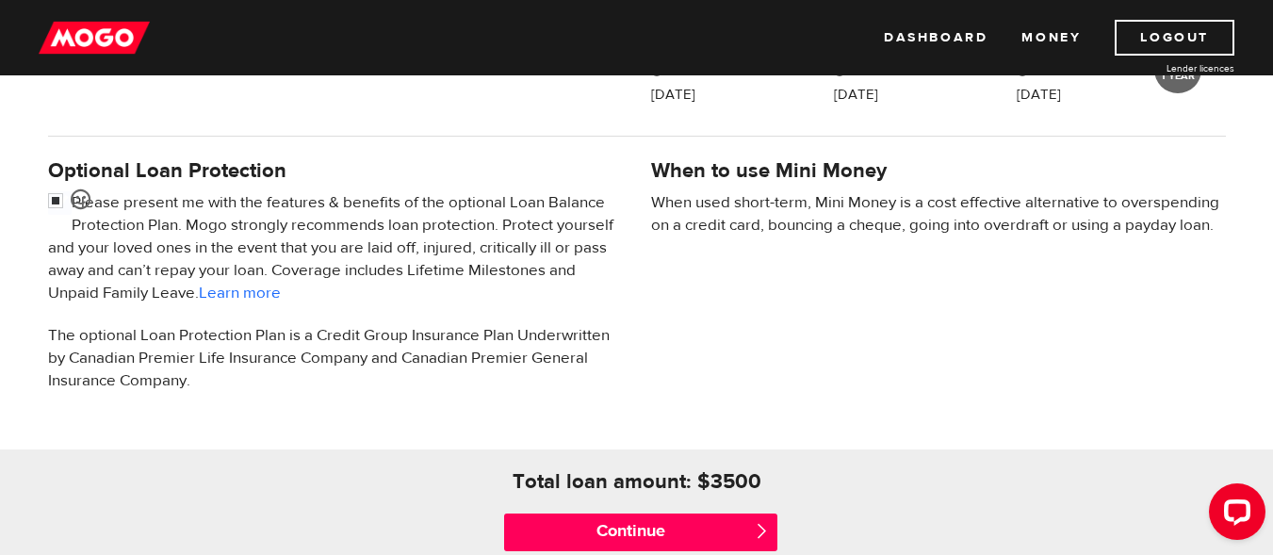
scroll to position [660, 0]
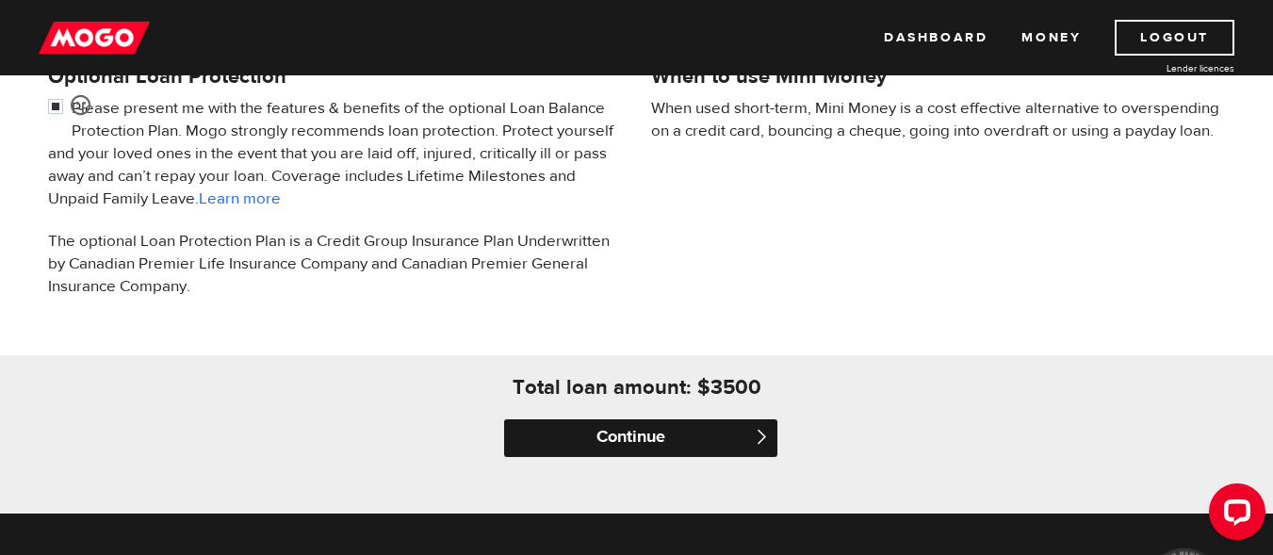
click at [655, 428] on input "Continue" at bounding box center [640, 438] width 273 height 38
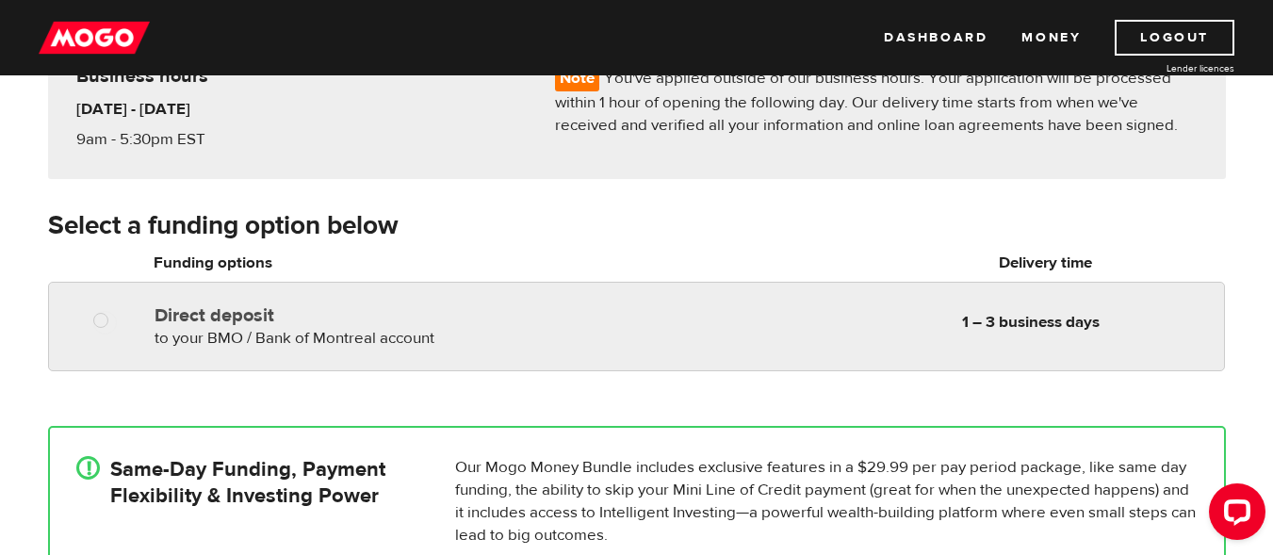
scroll to position [188, 0]
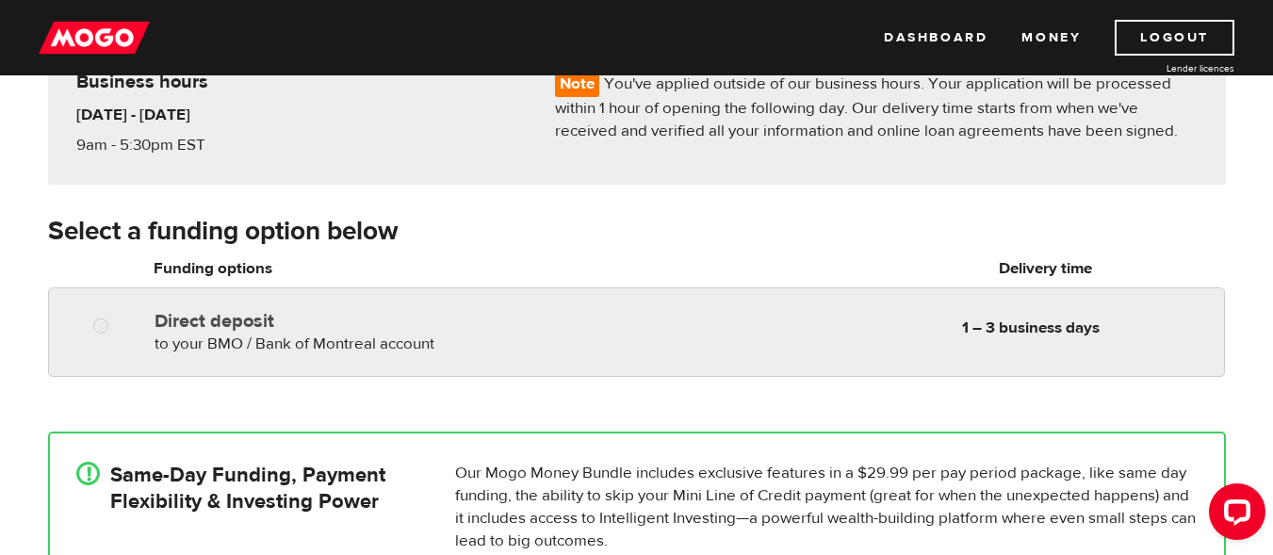
radio input "true"
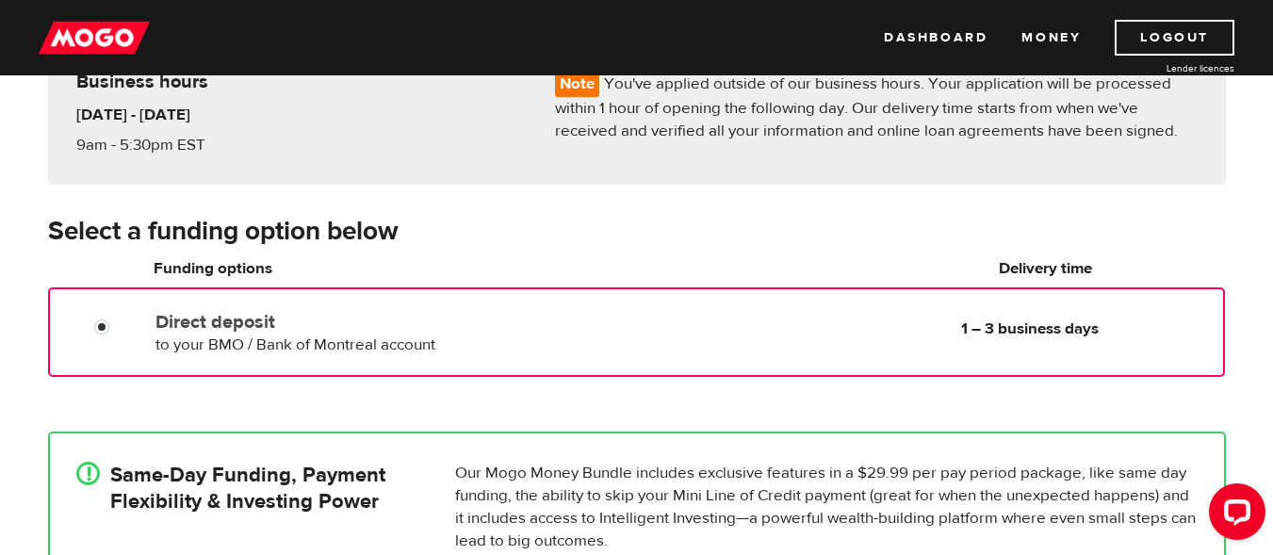
click at [357, 333] on div "Direct deposit to your BMO / Bank of Montreal account Delivery in 1 – 3 busines…" at bounding box center [372, 329] width 448 height 53
click at [107, 325] on input "Direct deposit" at bounding box center [106, 330] width 24 height 24
click at [101, 325] on input "Direct deposit" at bounding box center [106, 330] width 24 height 24
click at [119, 485] on h4 "Same-Day Funding, Payment Flexibility & Investing Power" at bounding box center [247, 488] width 275 height 53
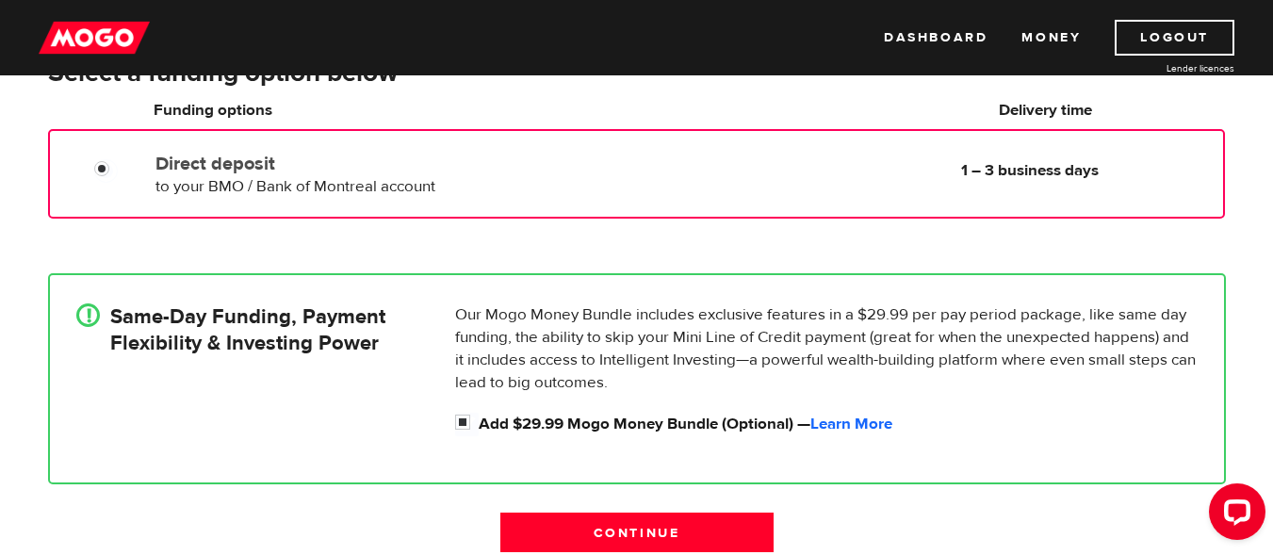
scroll to position [377, 0]
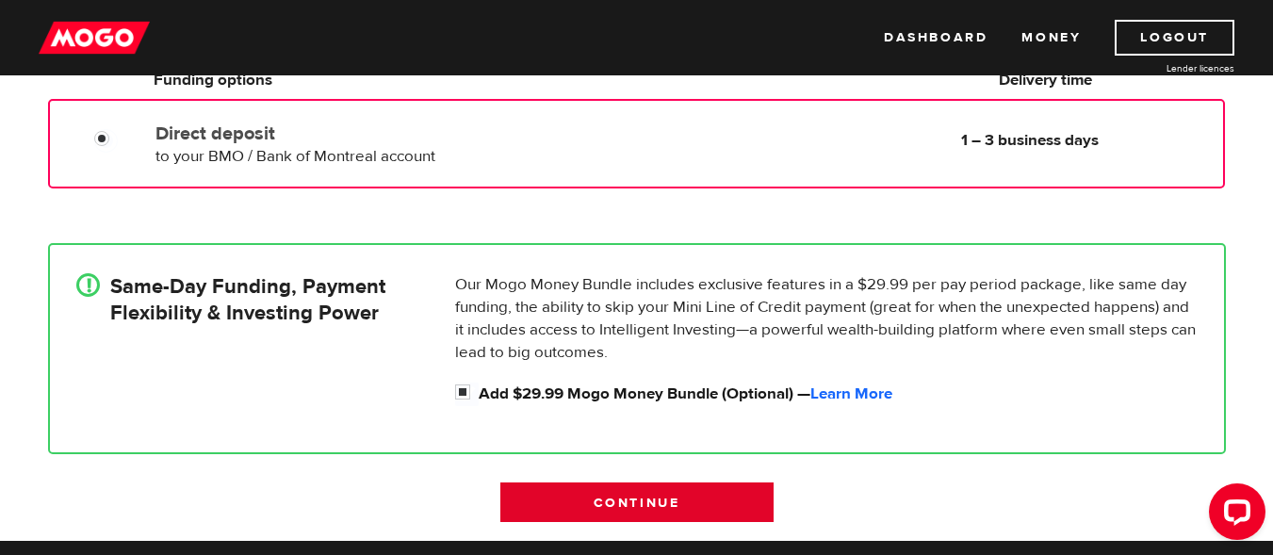
click at [638, 492] on input "Continue" at bounding box center [636, 503] width 273 height 40
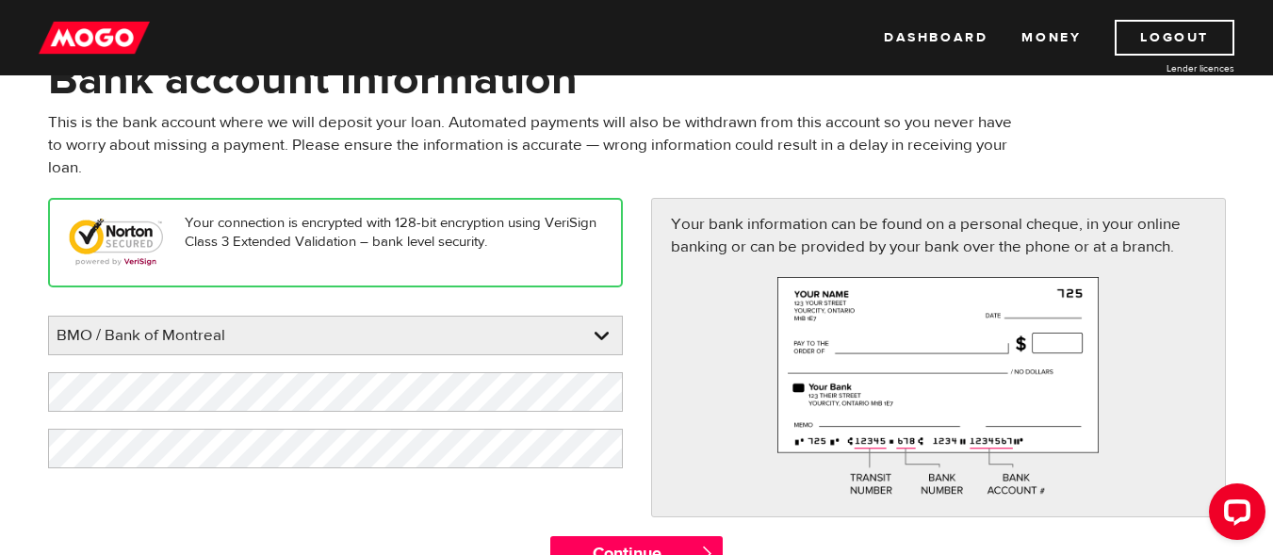
scroll to position [94, 0]
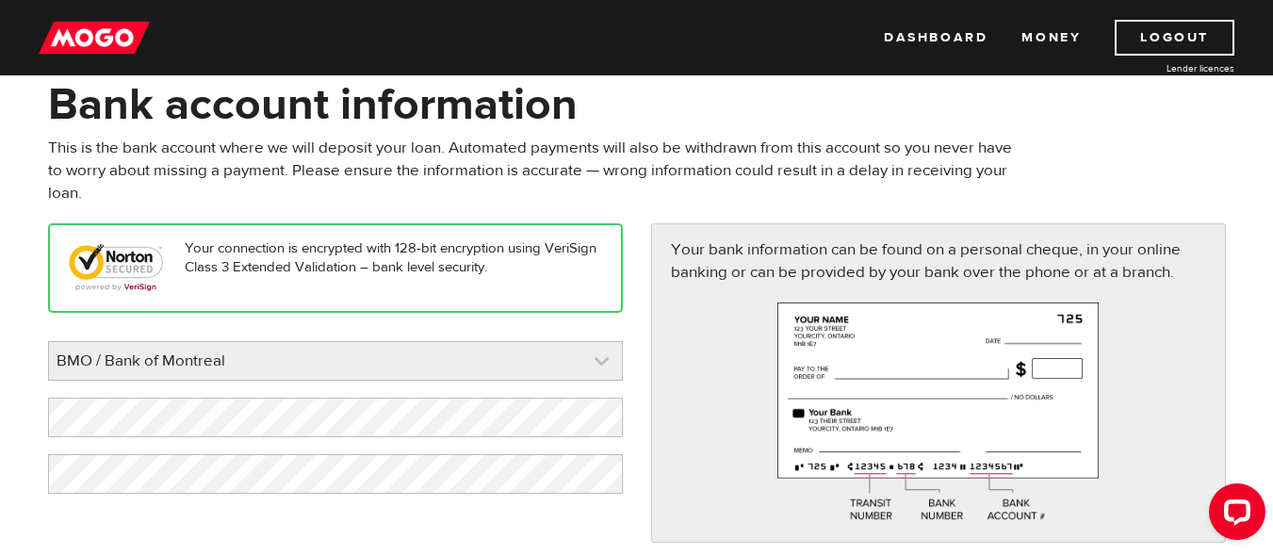
click at [612, 358] on link at bounding box center [335, 361] width 573 height 38
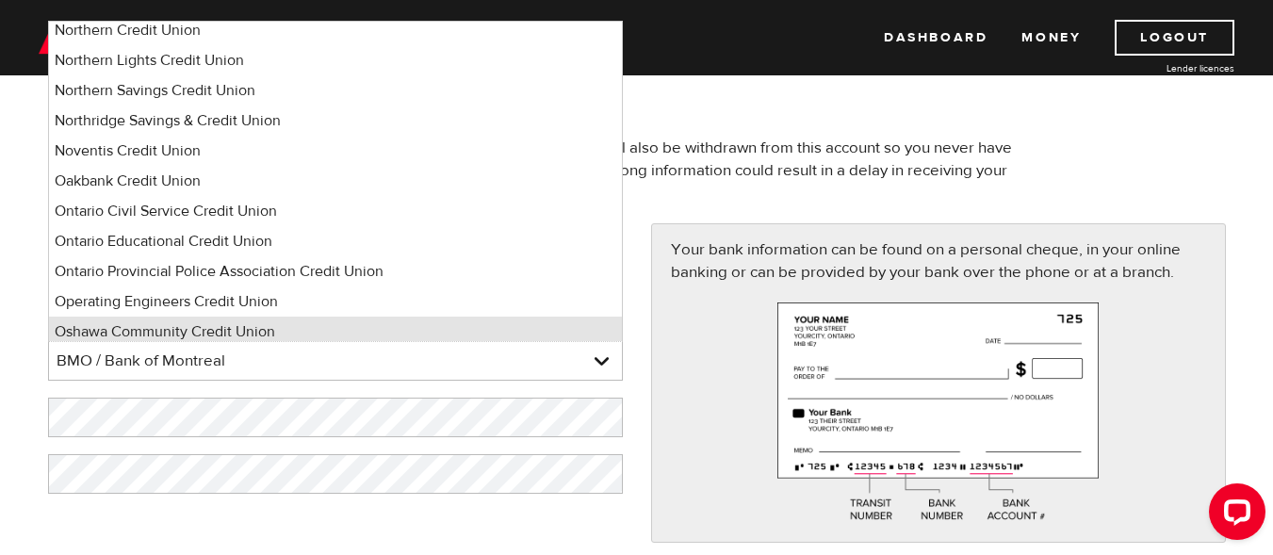
scroll to position [10025, 0]
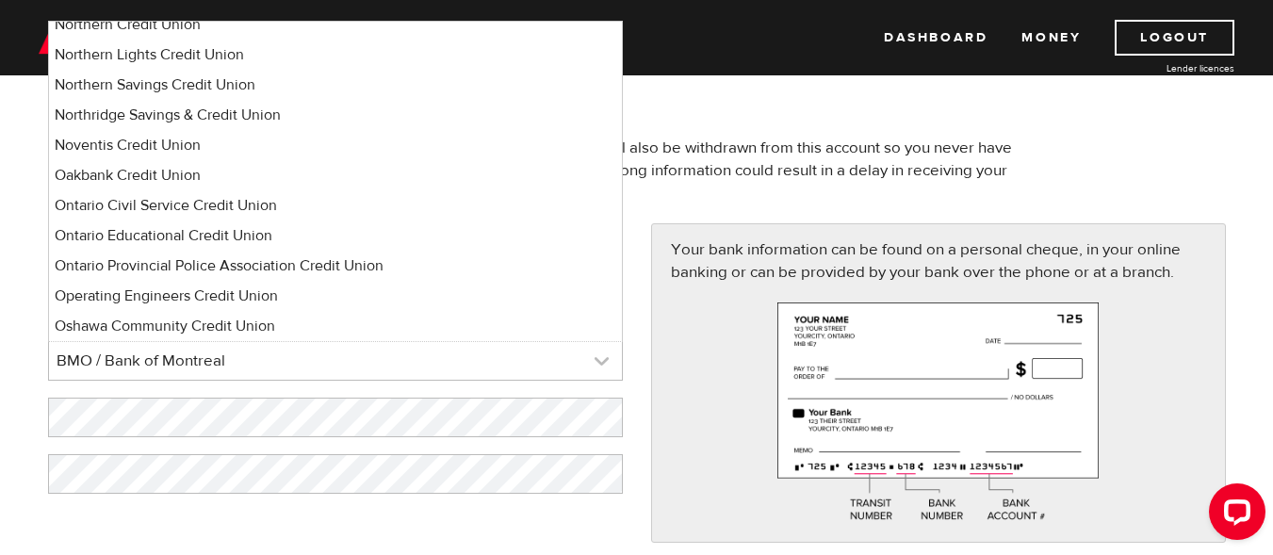
click at [183, 358] on link at bounding box center [335, 361] width 573 height 38
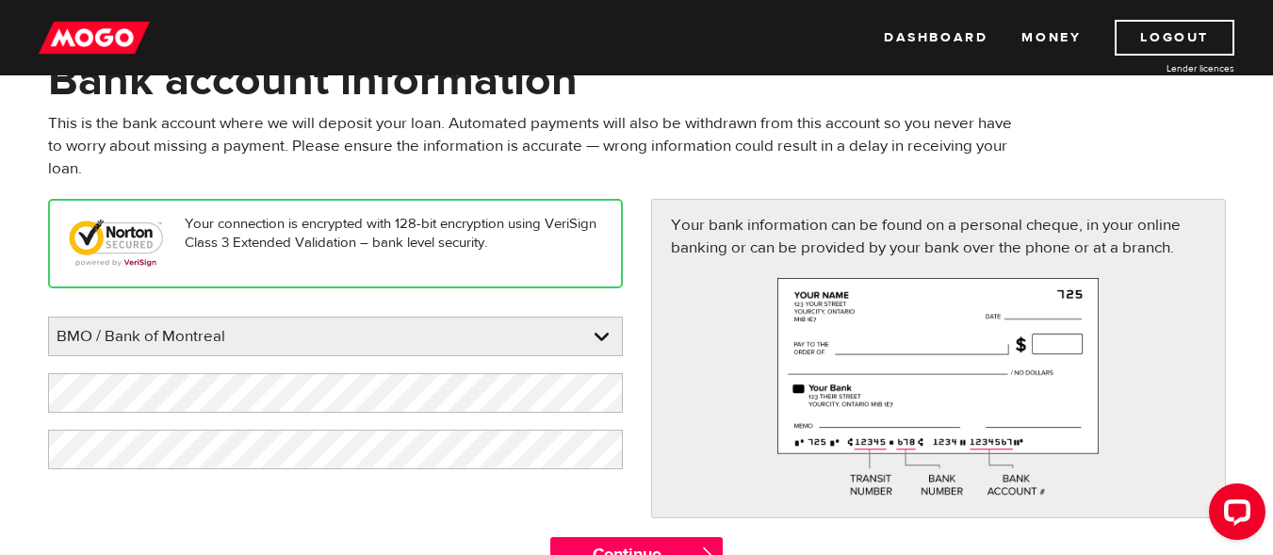
scroll to position [94, 0]
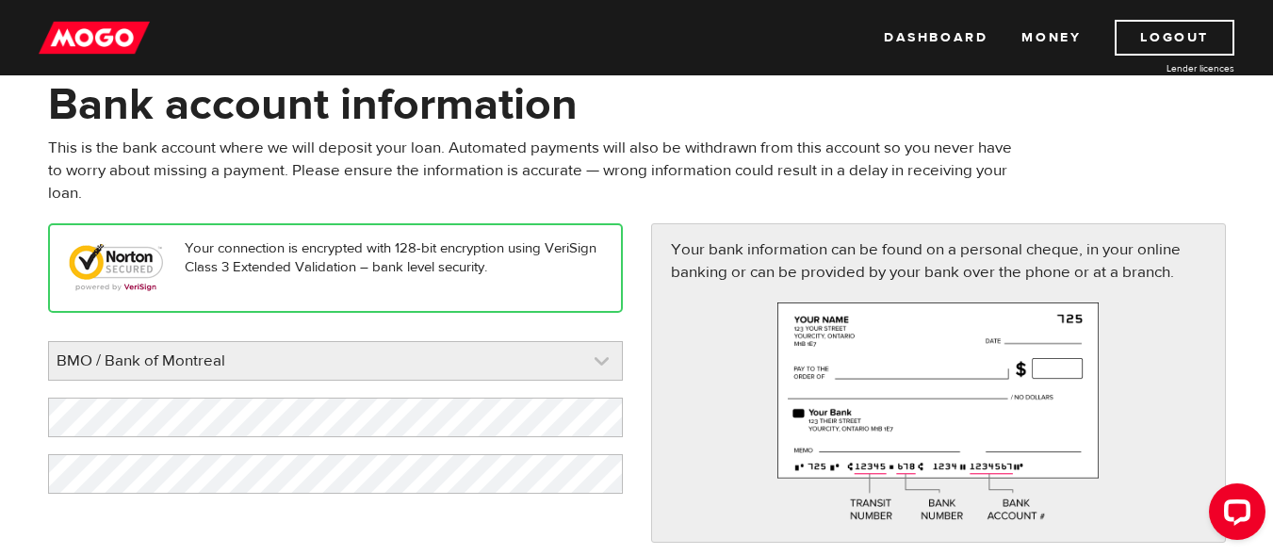
click at [586, 370] on link at bounding box center [335, 361] width 573 height 38
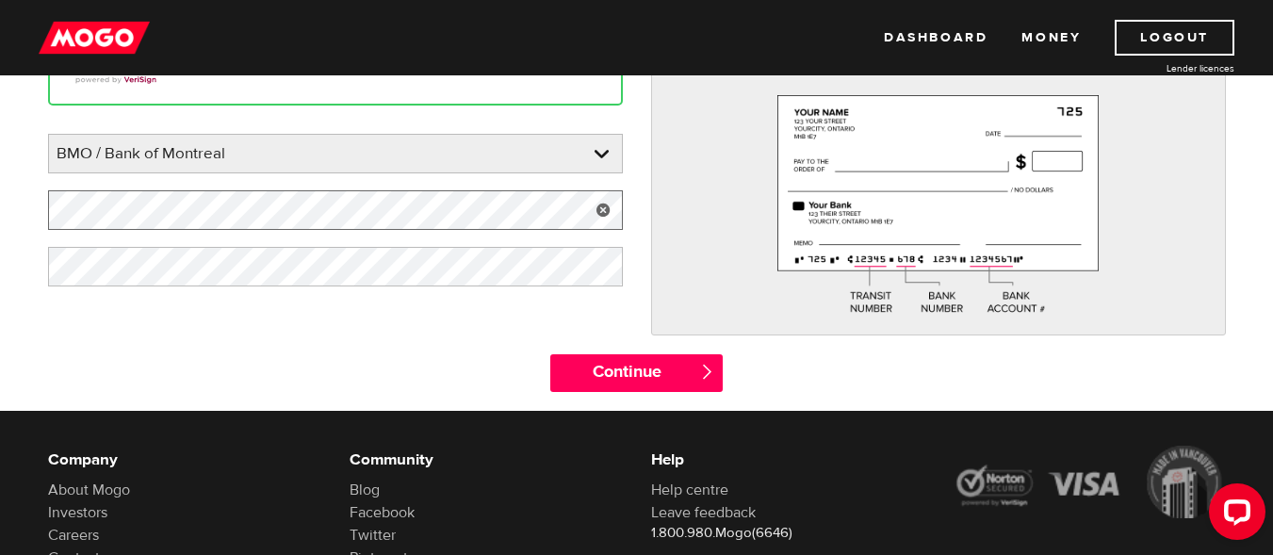
scroll to position [276, 0]
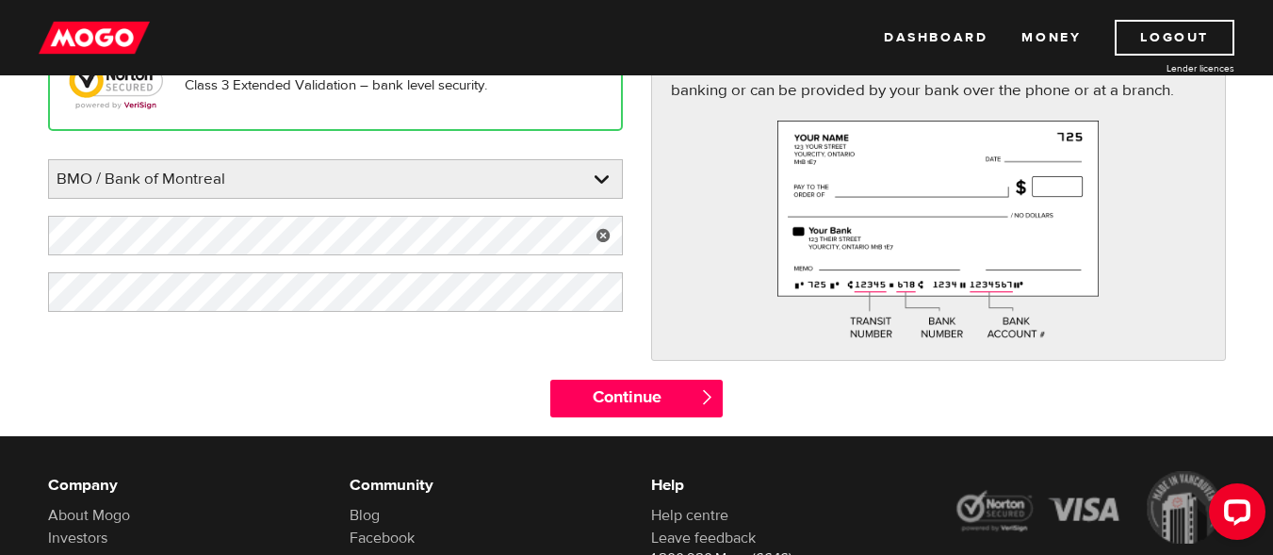
click at [599, 230] on link at bounding box center [603, 236] width 39 height 40
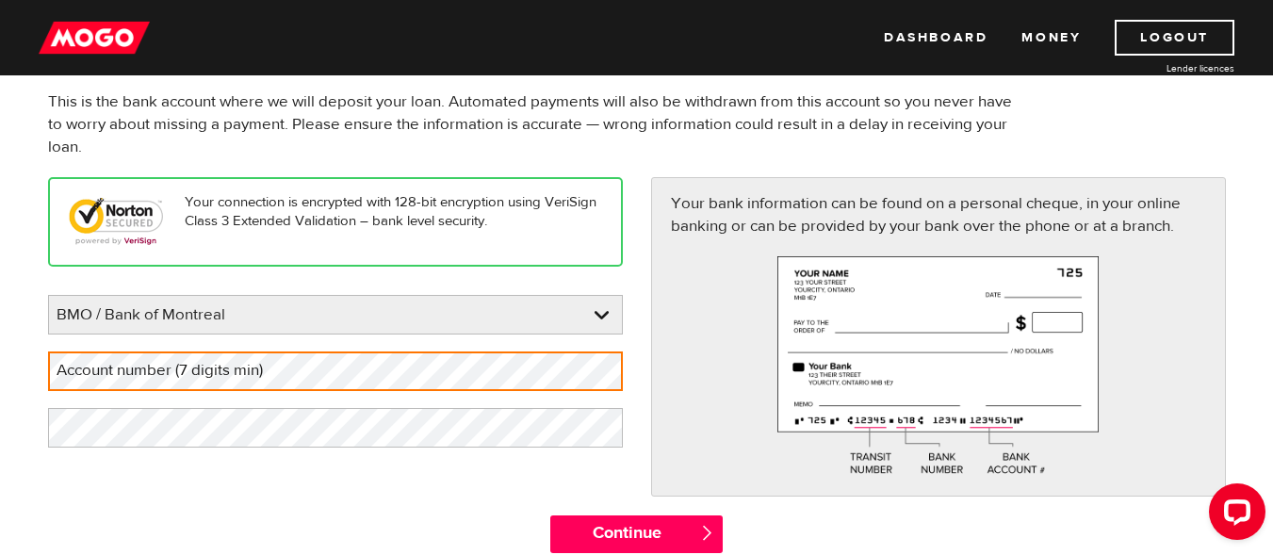
scroll to position [0, 0]
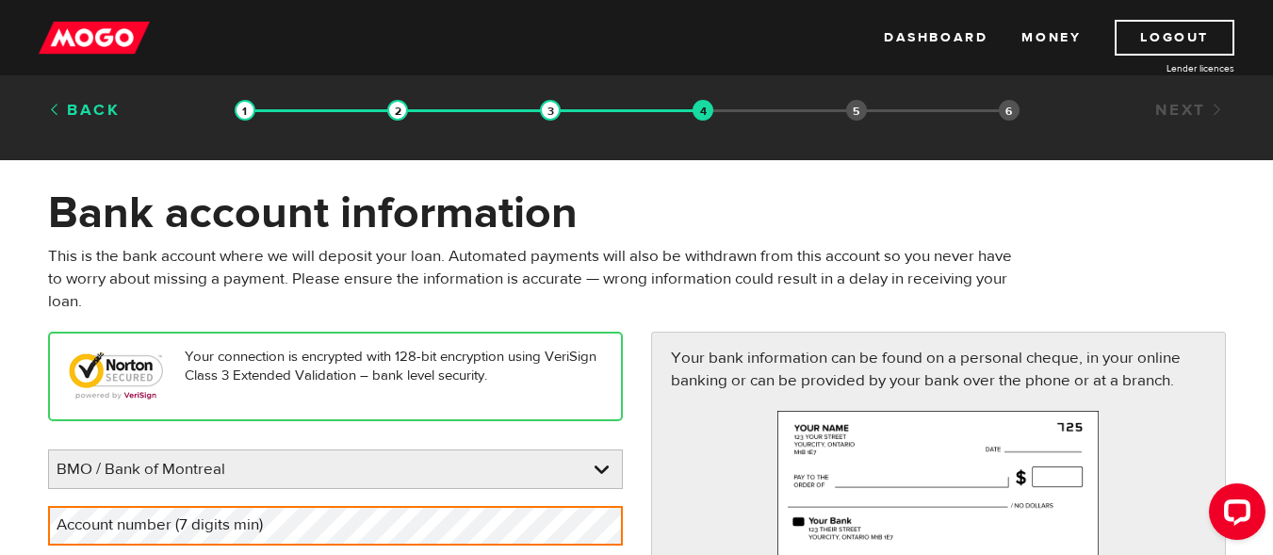
click at [81, 105] on link "Back" at bounding box center [84, 110] width 73 height 21
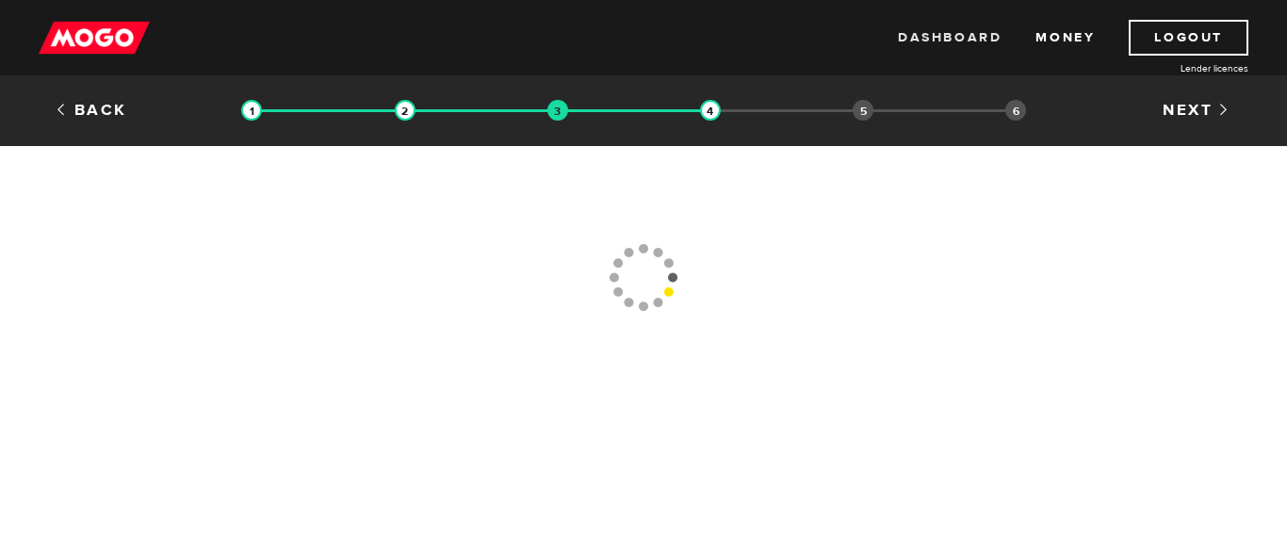
click at [942, 38] on link "Dashboard" at bounding box center [950, 38] width 104 height 36
